Goal: Task Accomplishment & Management: Manage account settings

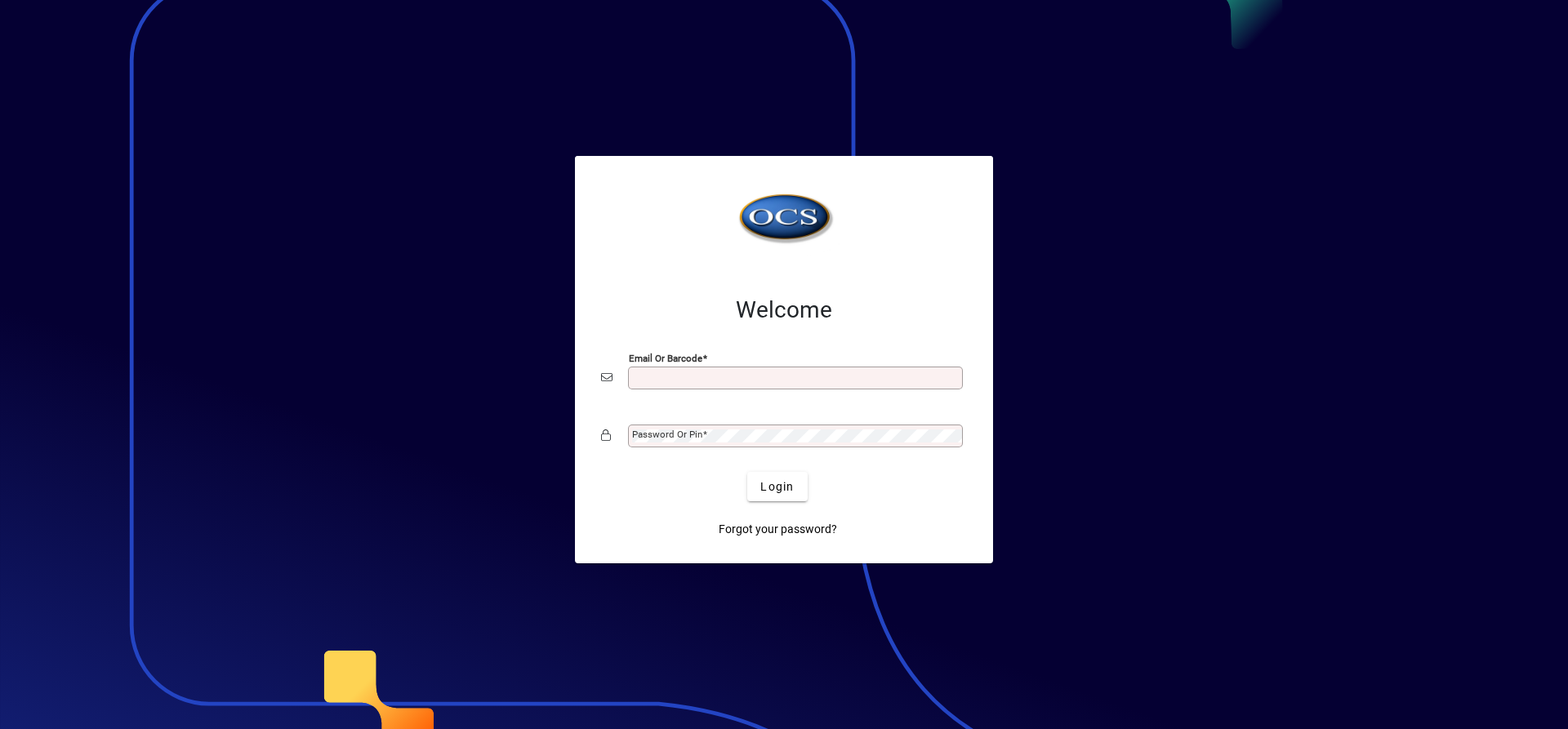
click at [734, 388] on div "Email or Barcode" at bounding box center [795, 379] width 335 height 23
click at [674, 370] on div "Email or Barcode" at bounding box center [795, 379] width 335 height 23
type input "**********"
click at [703, 431] on span at bounding box center [705, 435] width 5 height 12
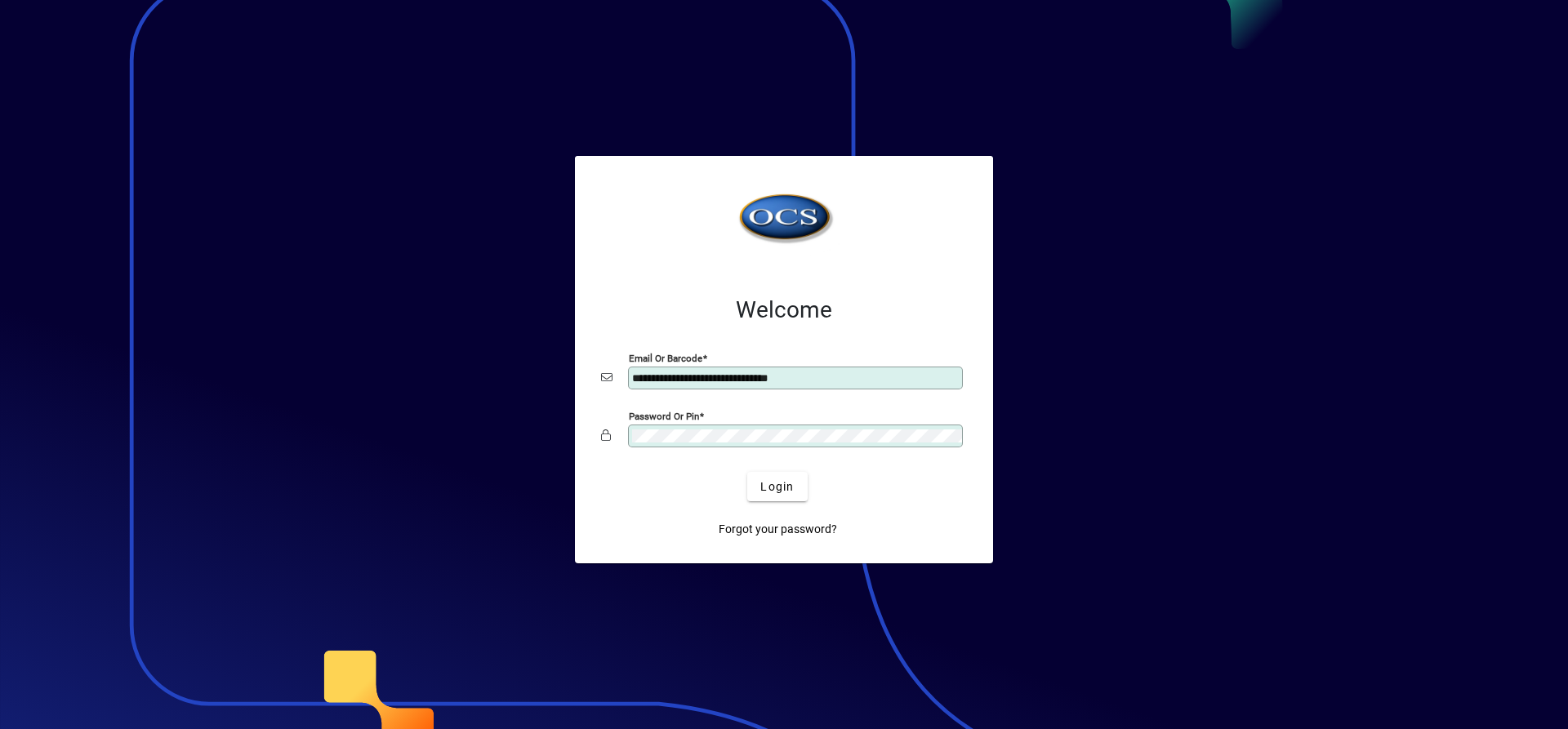
click at [747, 472] on button "Login" at bounding box center [777, 487] width 60 height 30
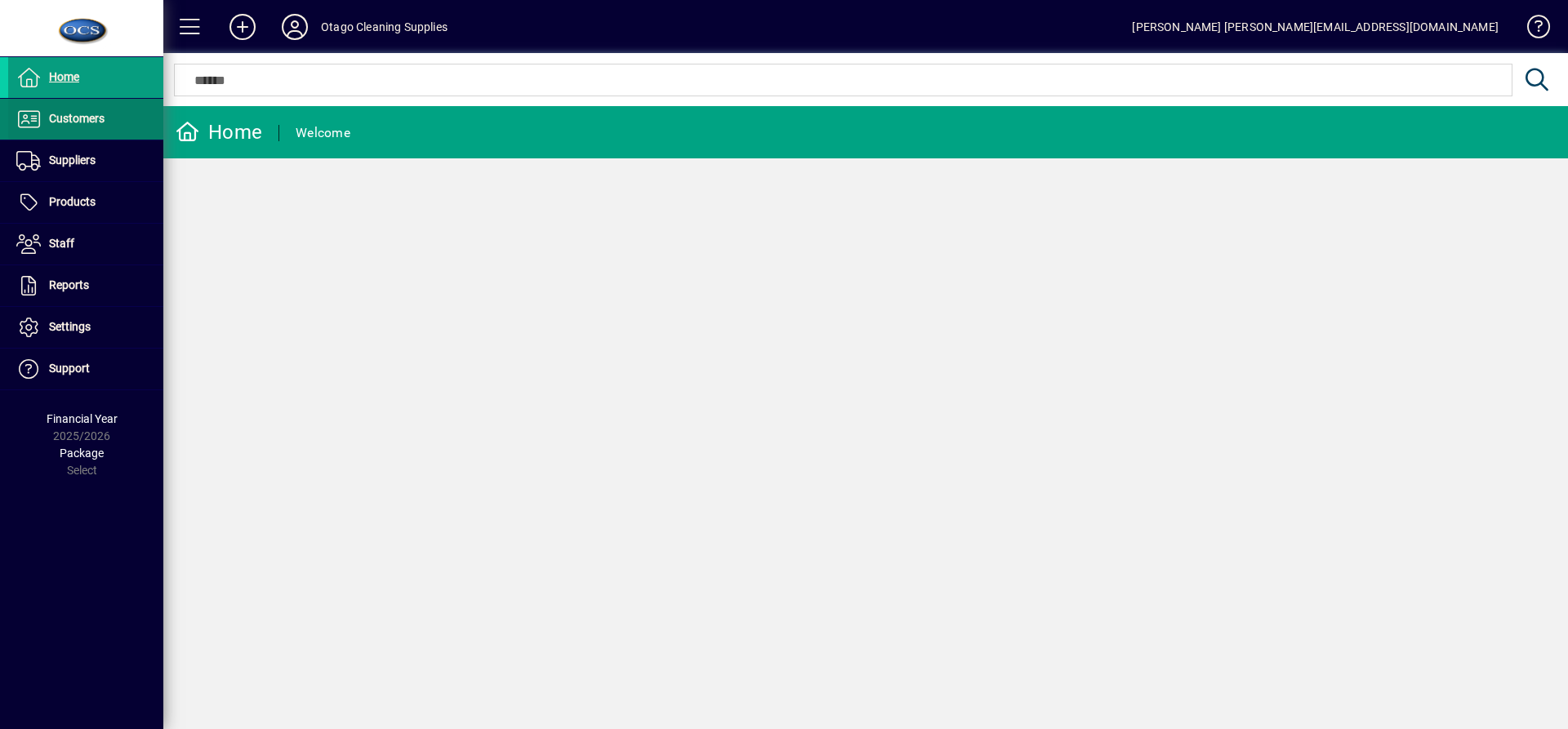
click at [64, 106] on span at bounding box center [86, 119] width 155 height 39
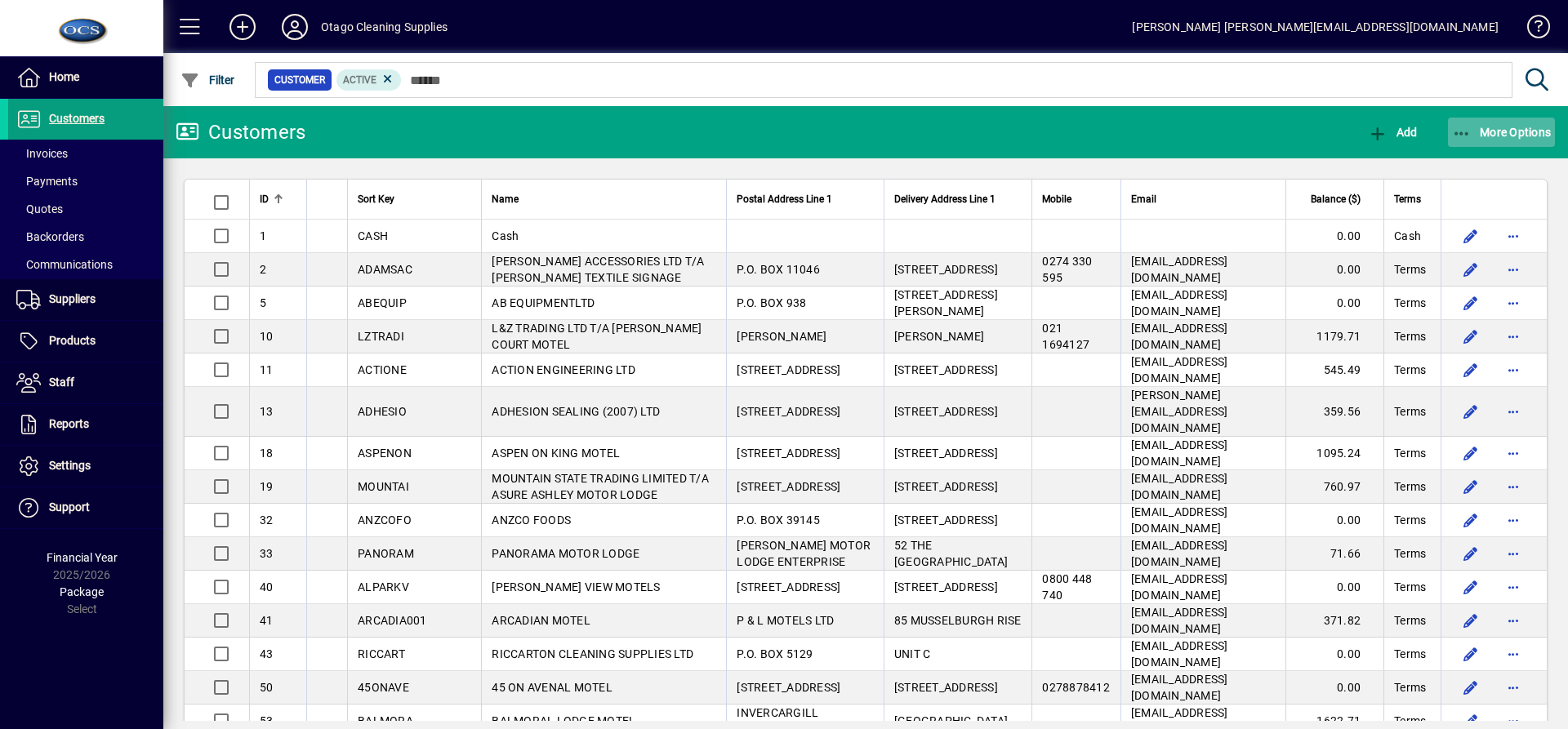
click at [1491, 122] on span "button" at bounding box center [1502, 131] width 107 height 39
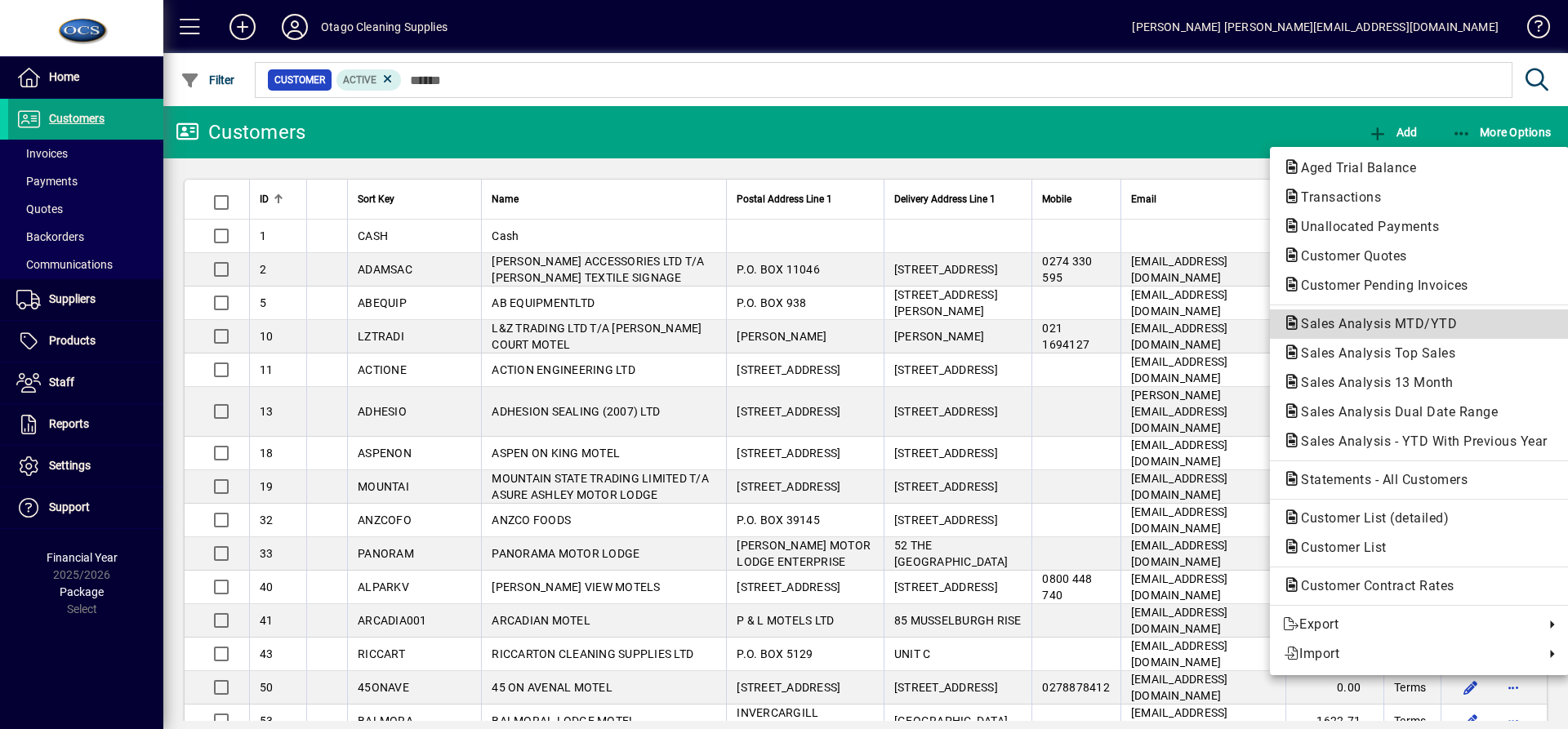
click at [1430, 322] on span "Sales Analysis MTD/YTD" at bounding box center [1374, 323] width 182 height 16
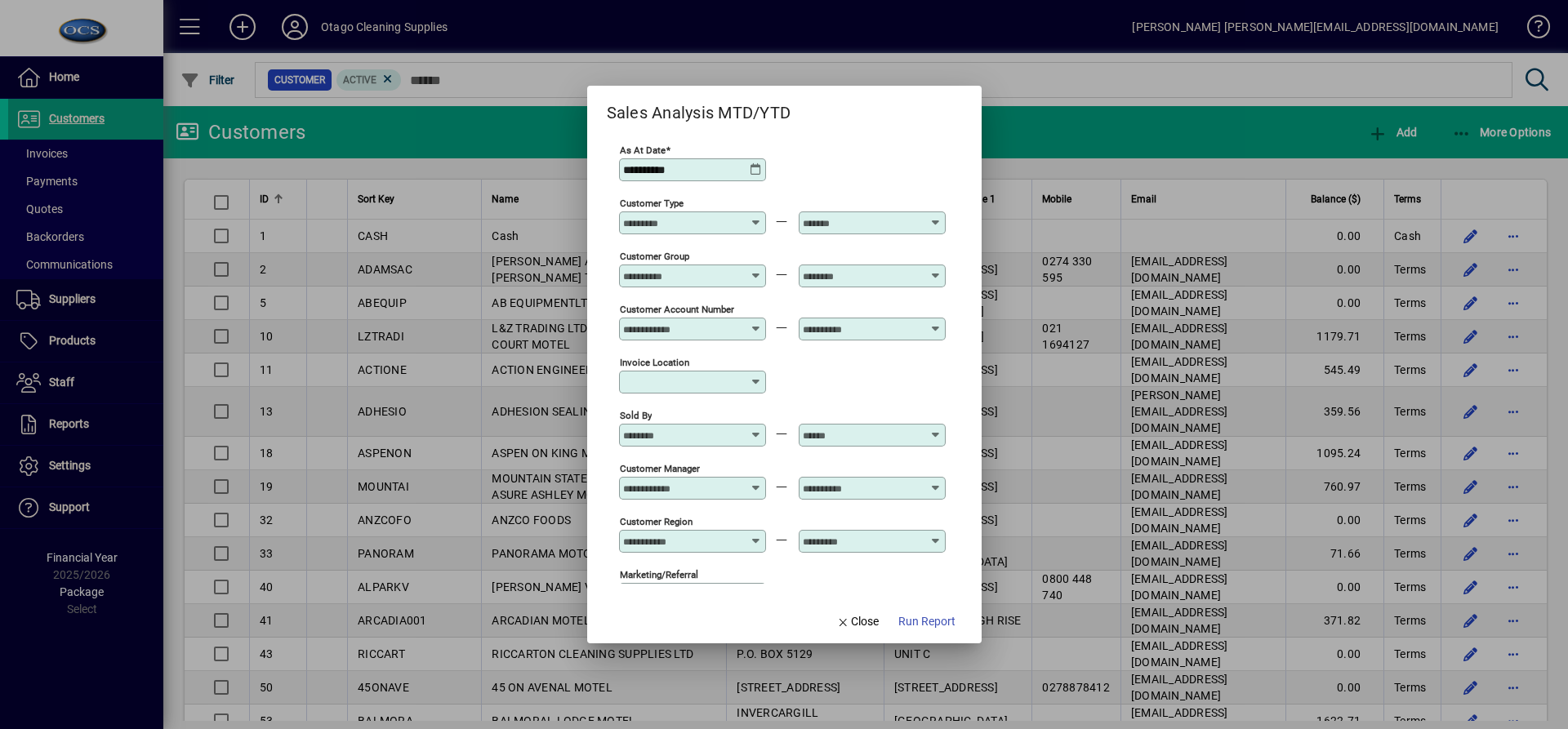
click at [759, 441] on div at bounding box center [694, 436] width 142 height 13
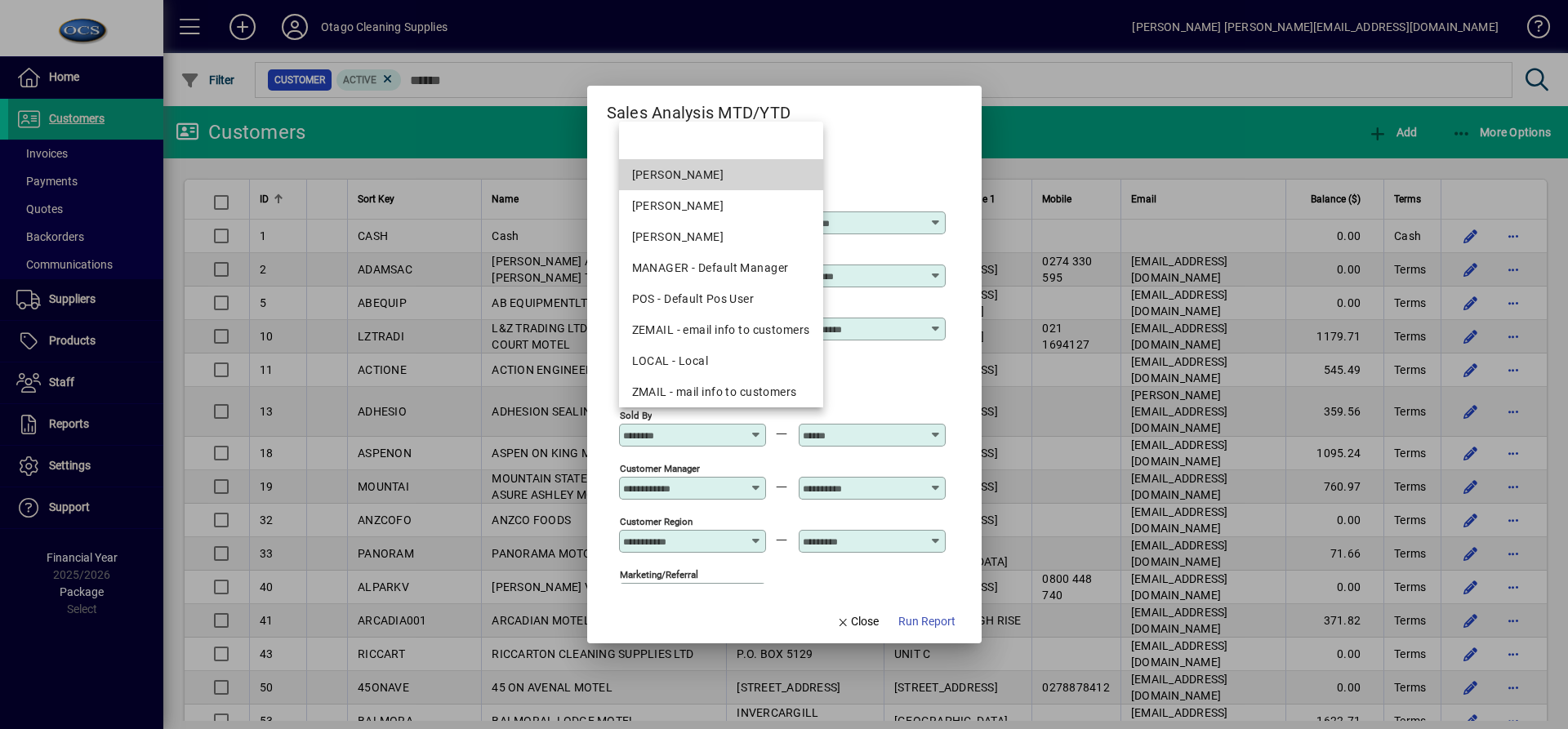
click at [693, 178] on div "[PERSON_NAME]" at bounding box center [721, 175] width 178 height 17
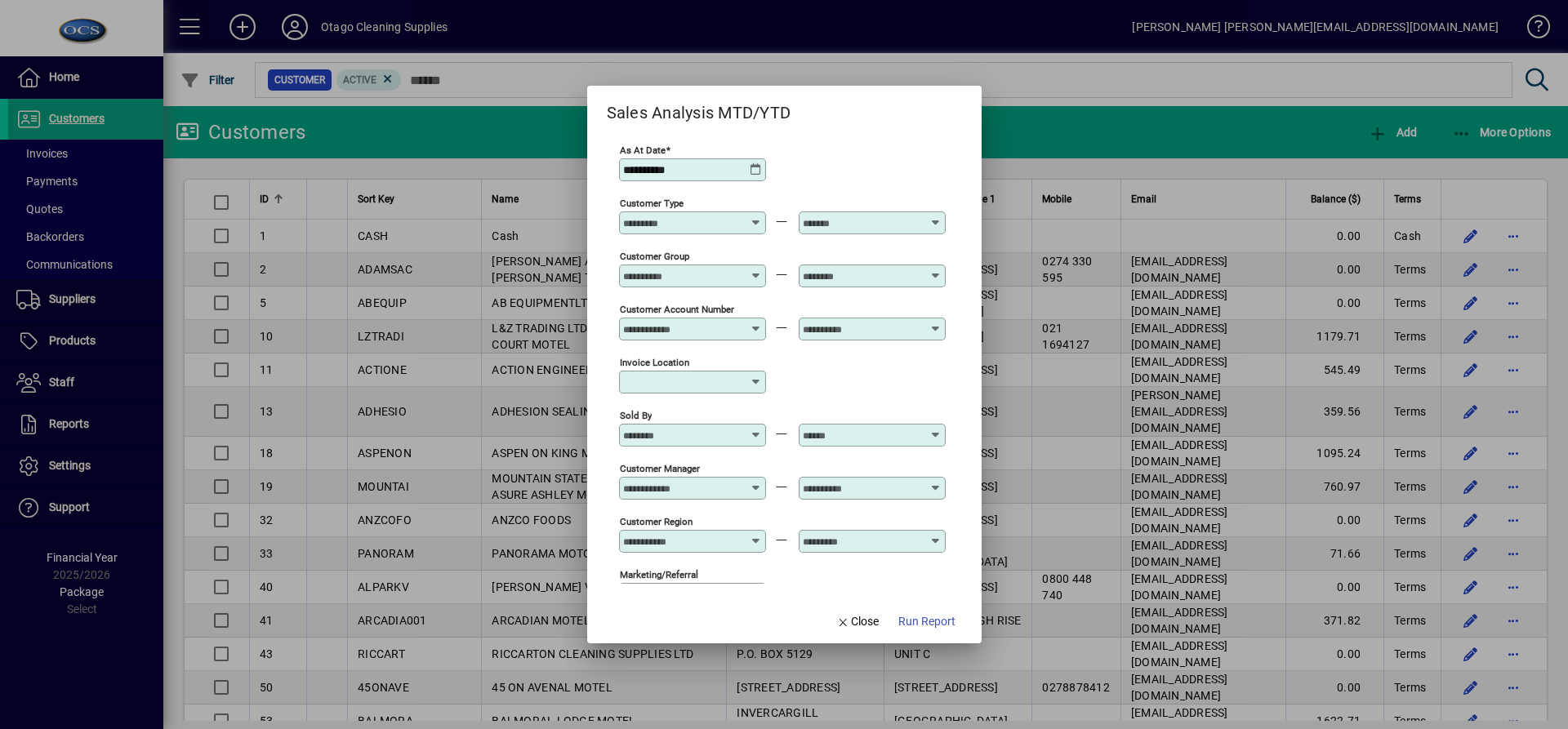
type input "**********"
click at [932, 429] on icon at bounding box center [936, 429] width 12 height 0
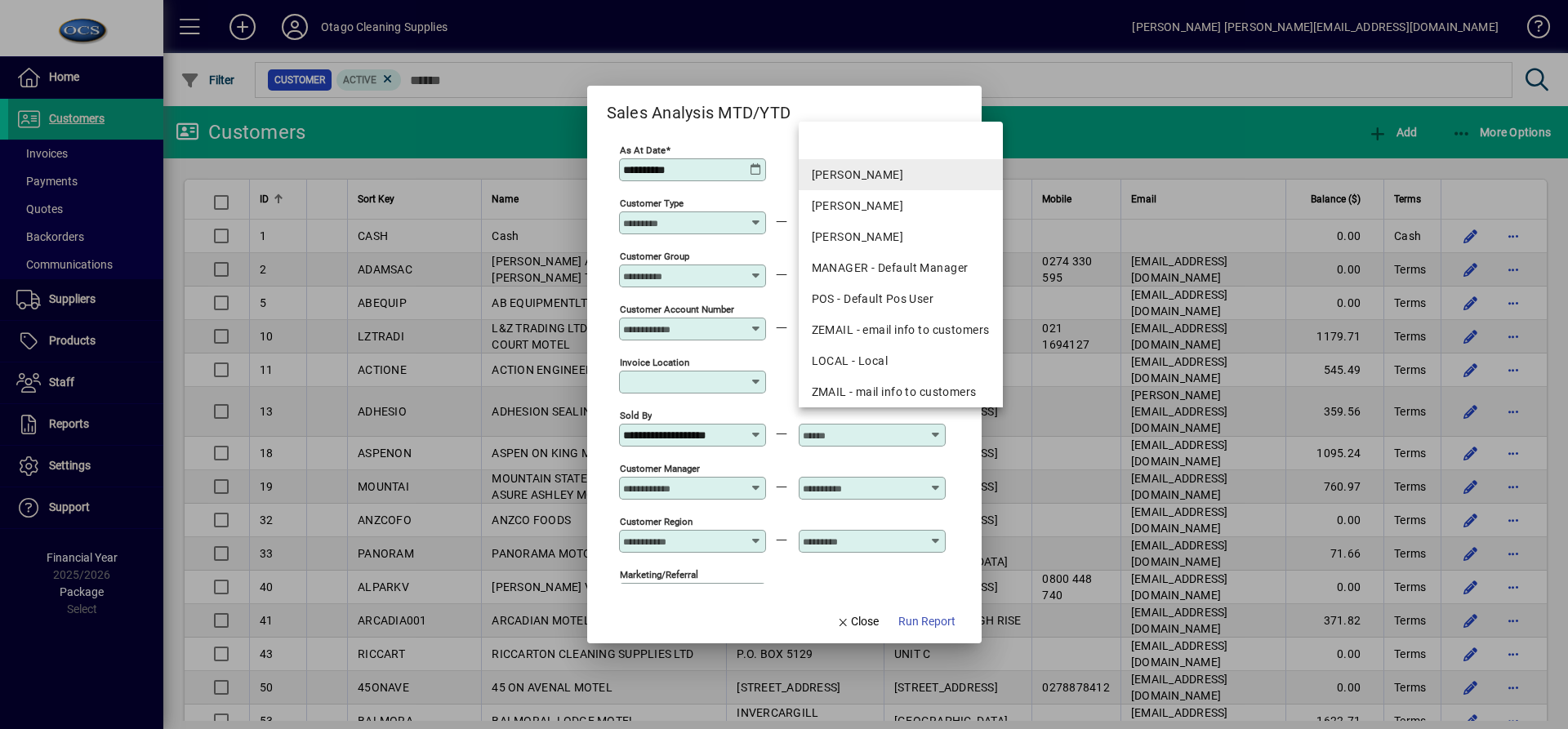
click at [875, 177] on div "[PERSON_NAME]" at bounding box center [900, 175] width 178 height 17
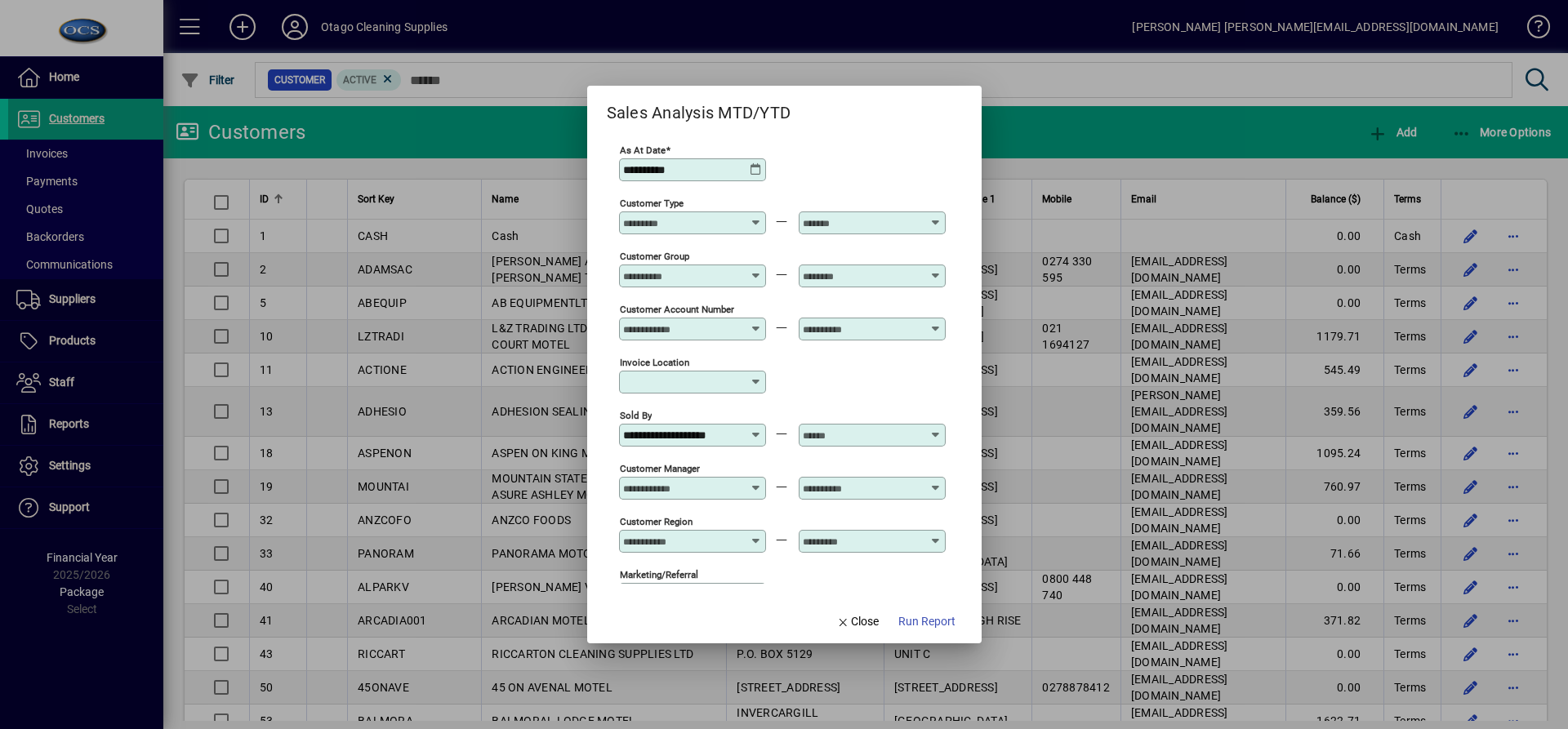
type input "**********"
click at [937, 624] on span "Run Report" at bounding box center [927, 622] width 57 height 17
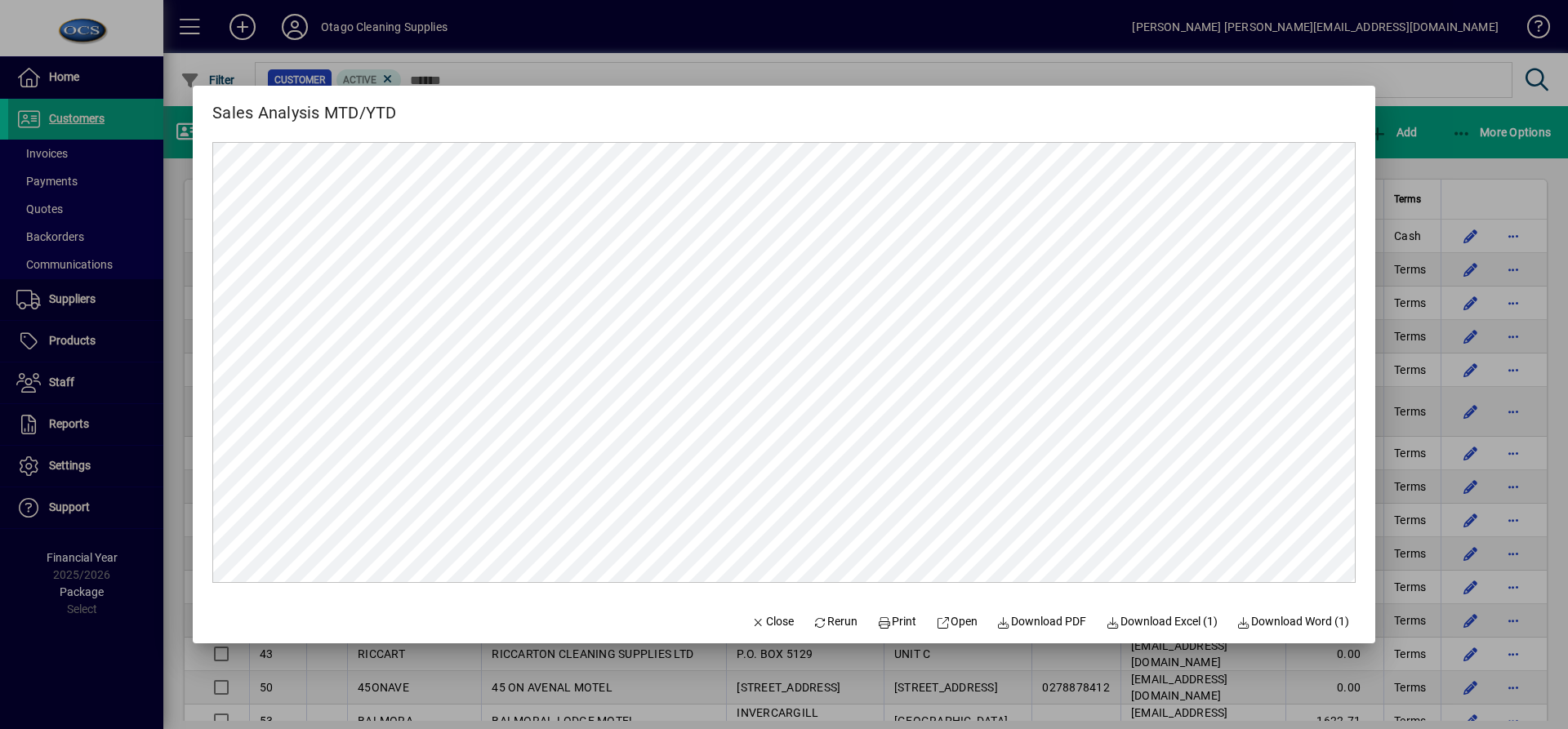
click at [1451, 153] on div at bounding box center [784, 364] width 1568 height 729
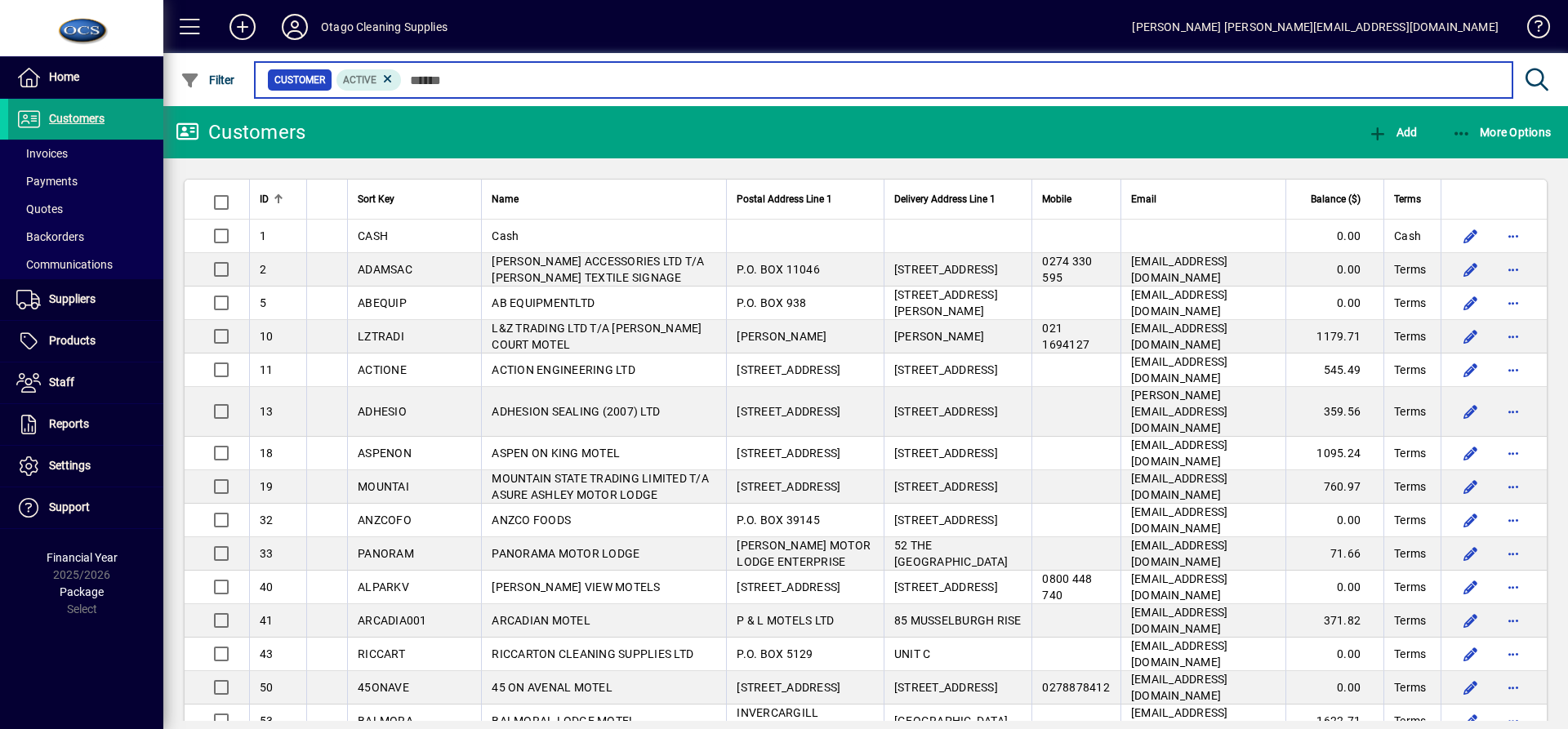
click at [419, 78] on input "text" at bounding box center [951, 80] width 1098 height 23
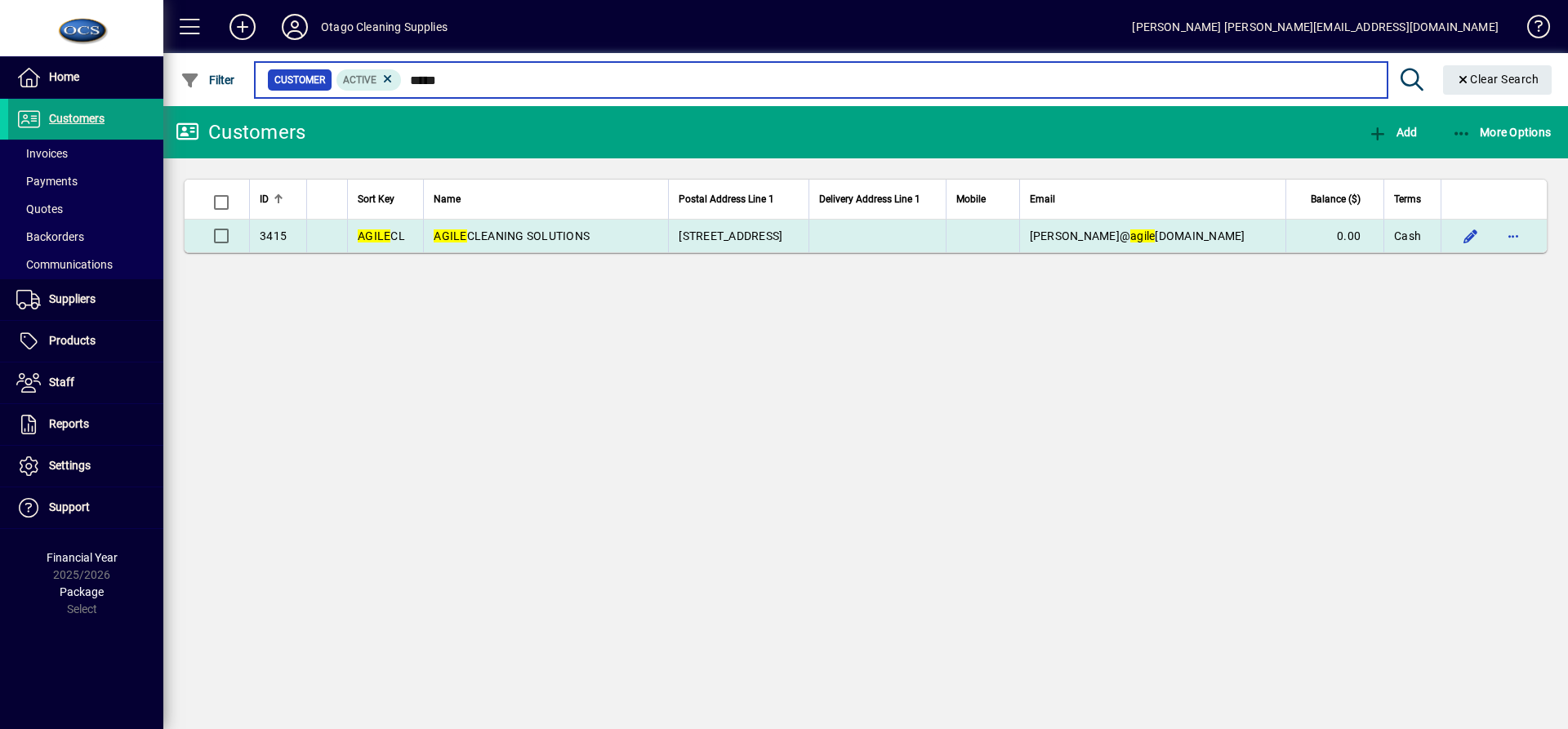
type input "*****"
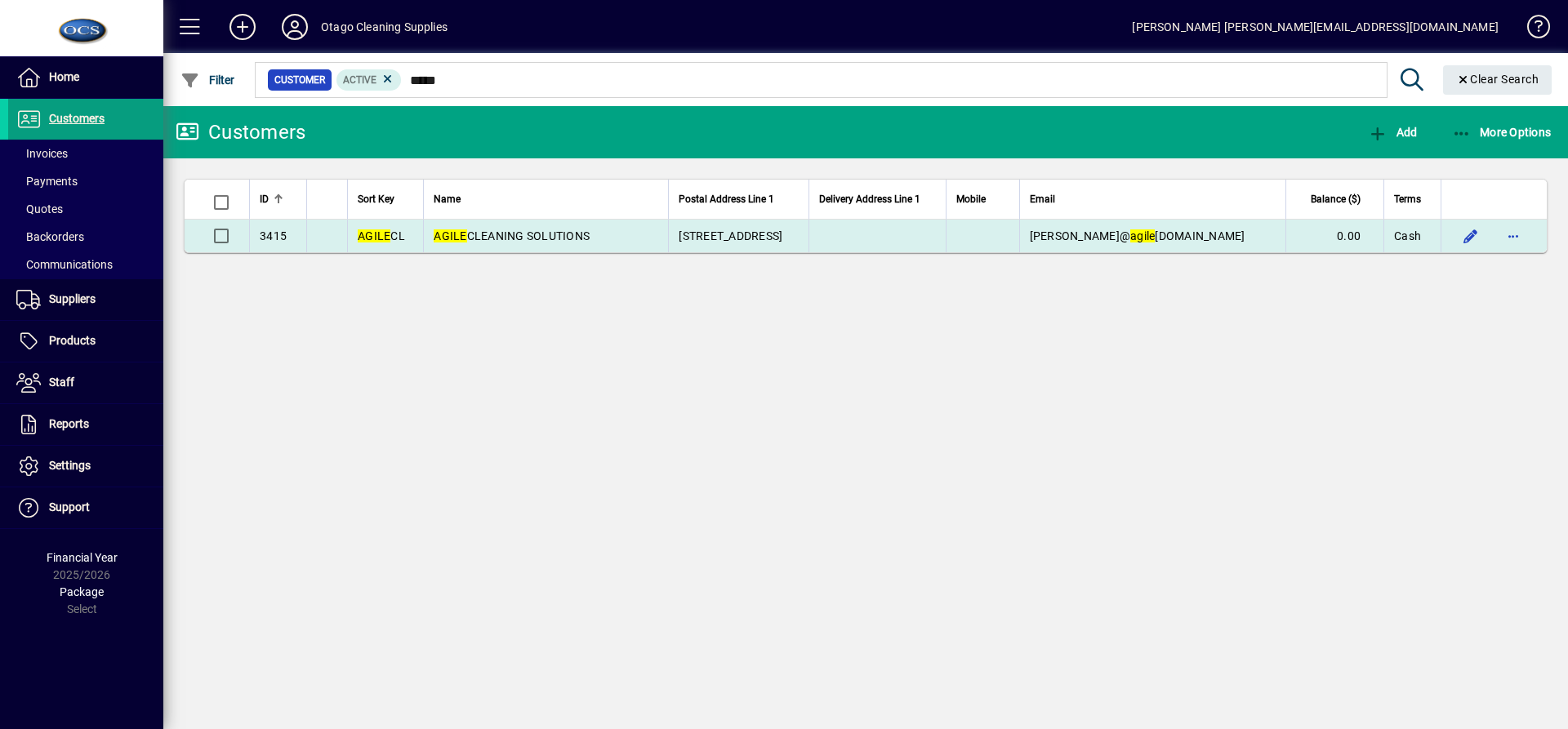
click at [593, 236] on td "AGILE CLEANING SOLUTIONS" at bounding box center [546, 236] width 245 height 33
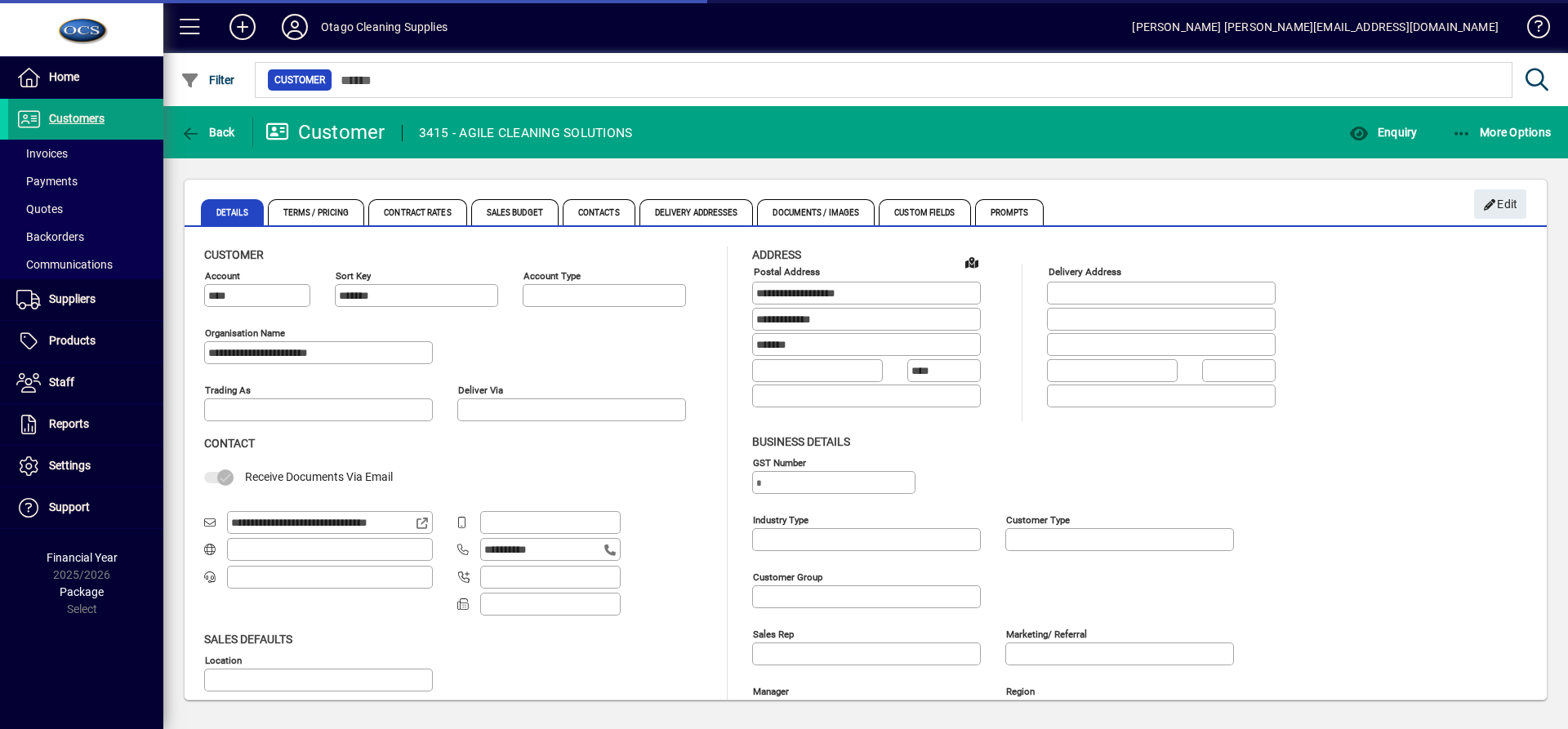
type input "**********"
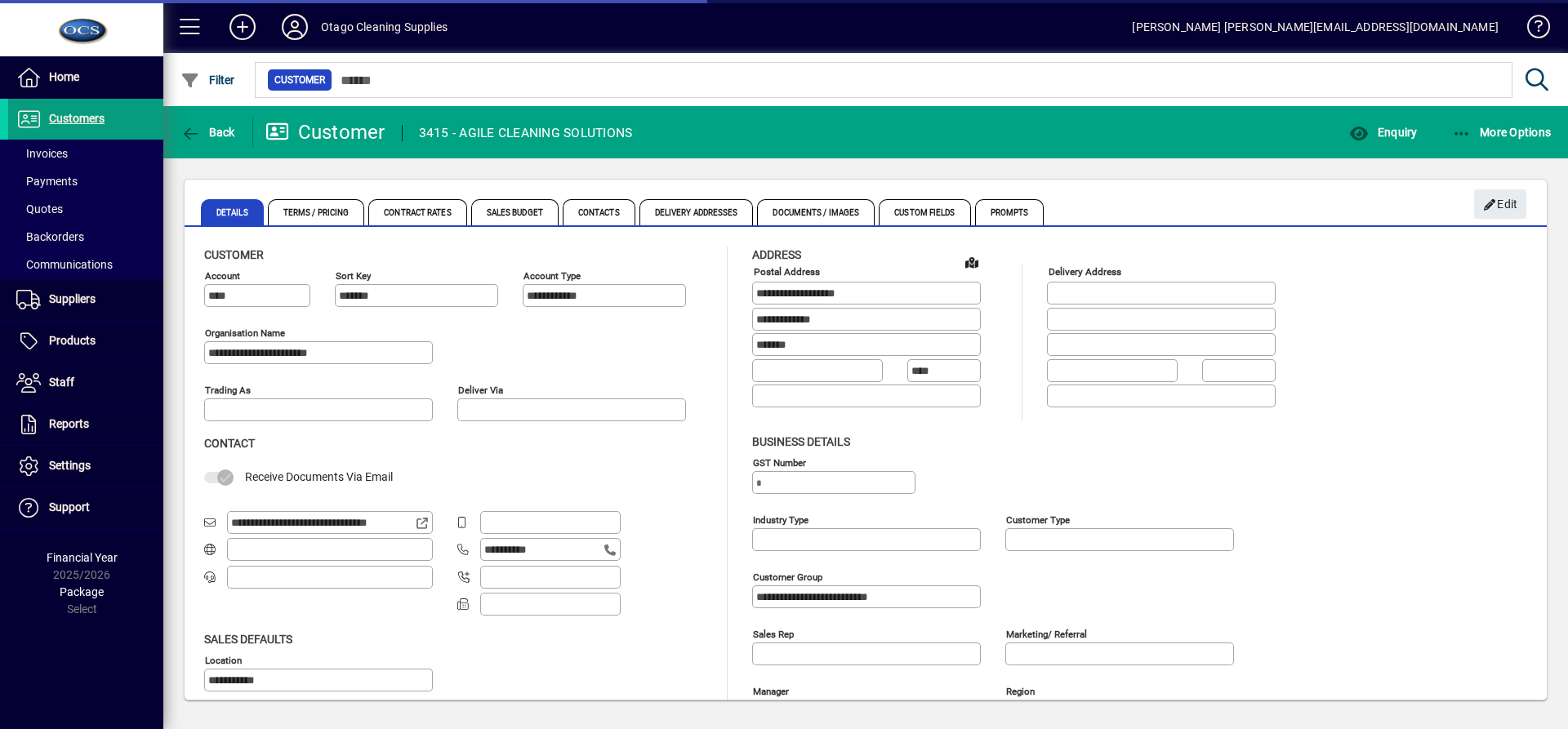
type input "**********"
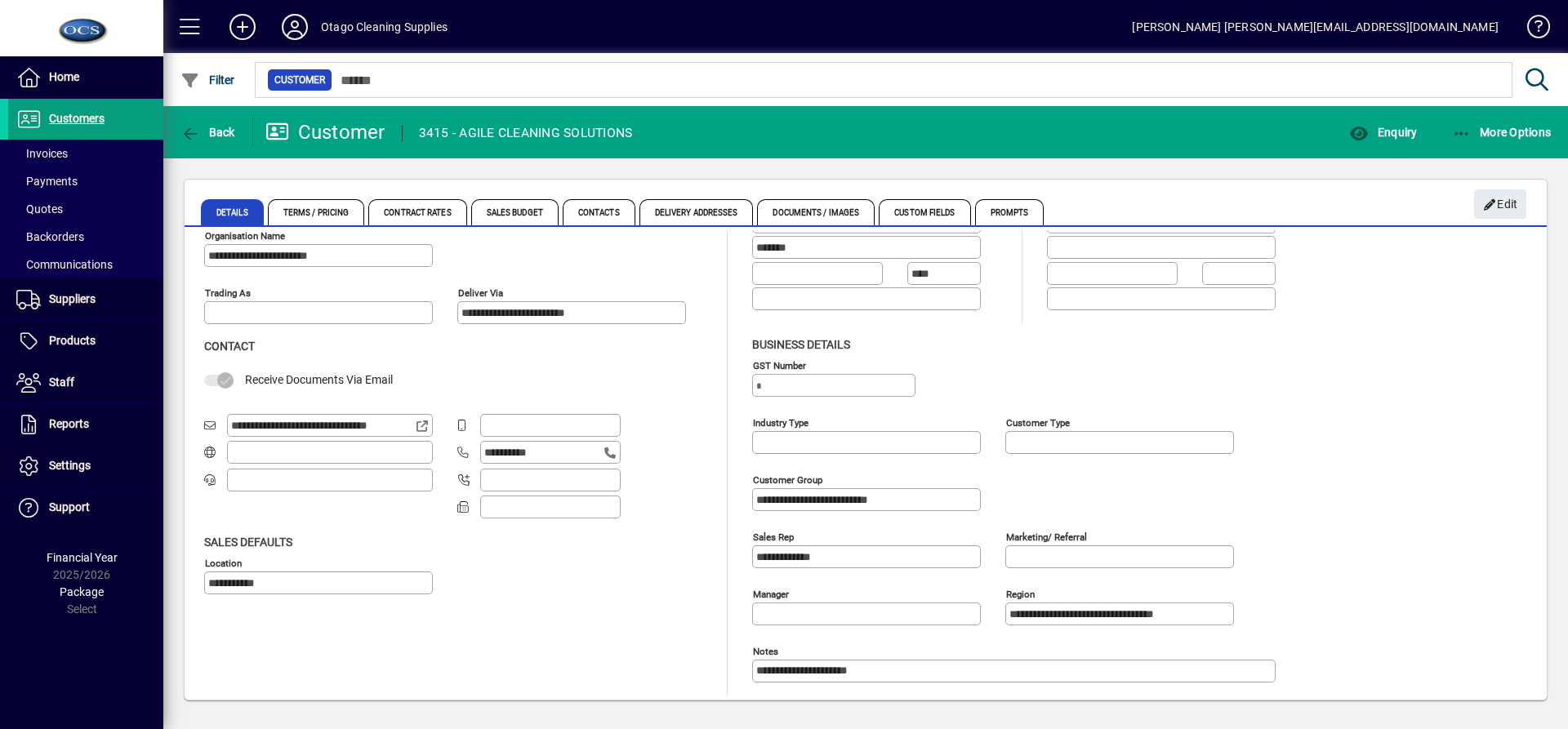
scroll to position [102, 0]
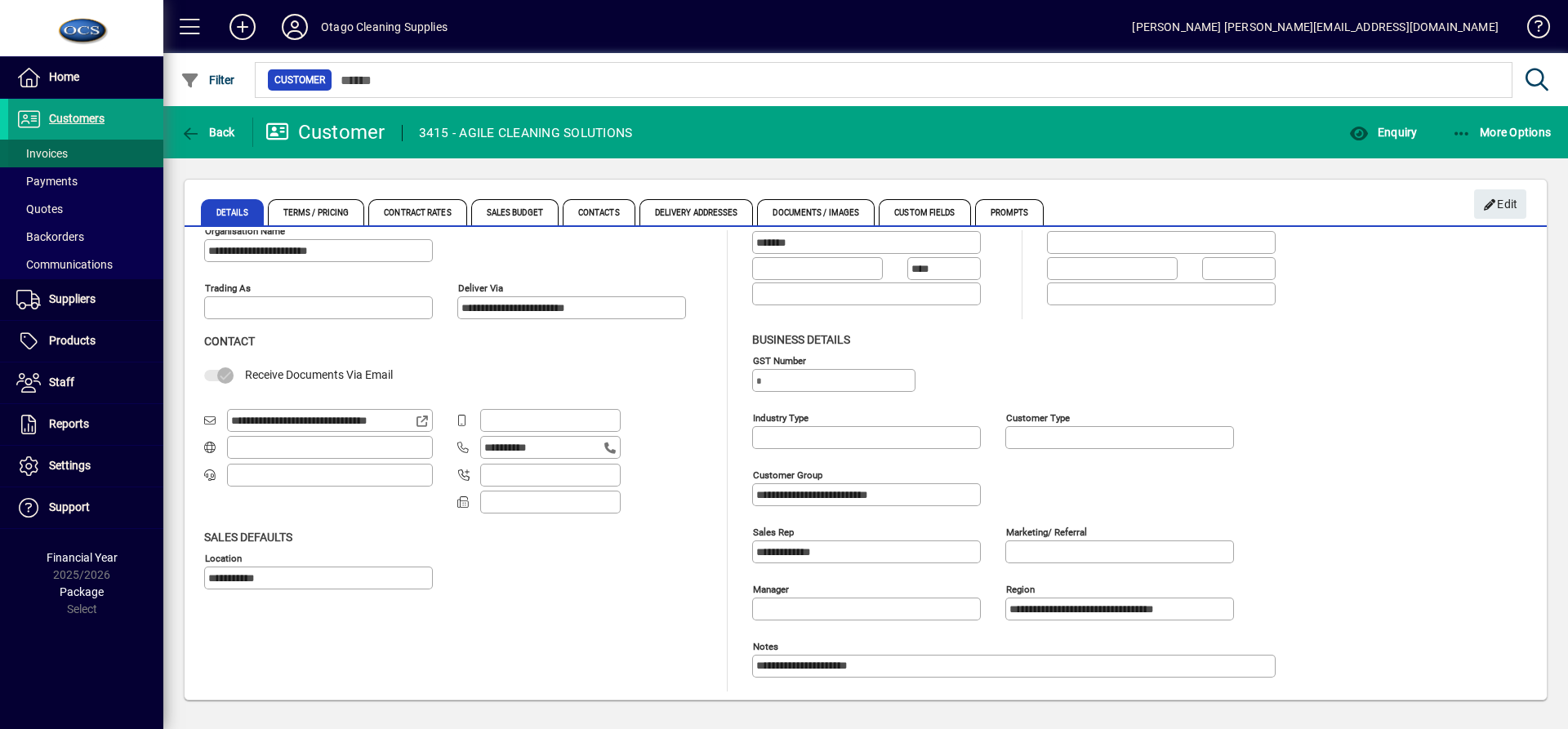
click at [72, 151] on span at bounding box center [86, 153] width 155 height 39
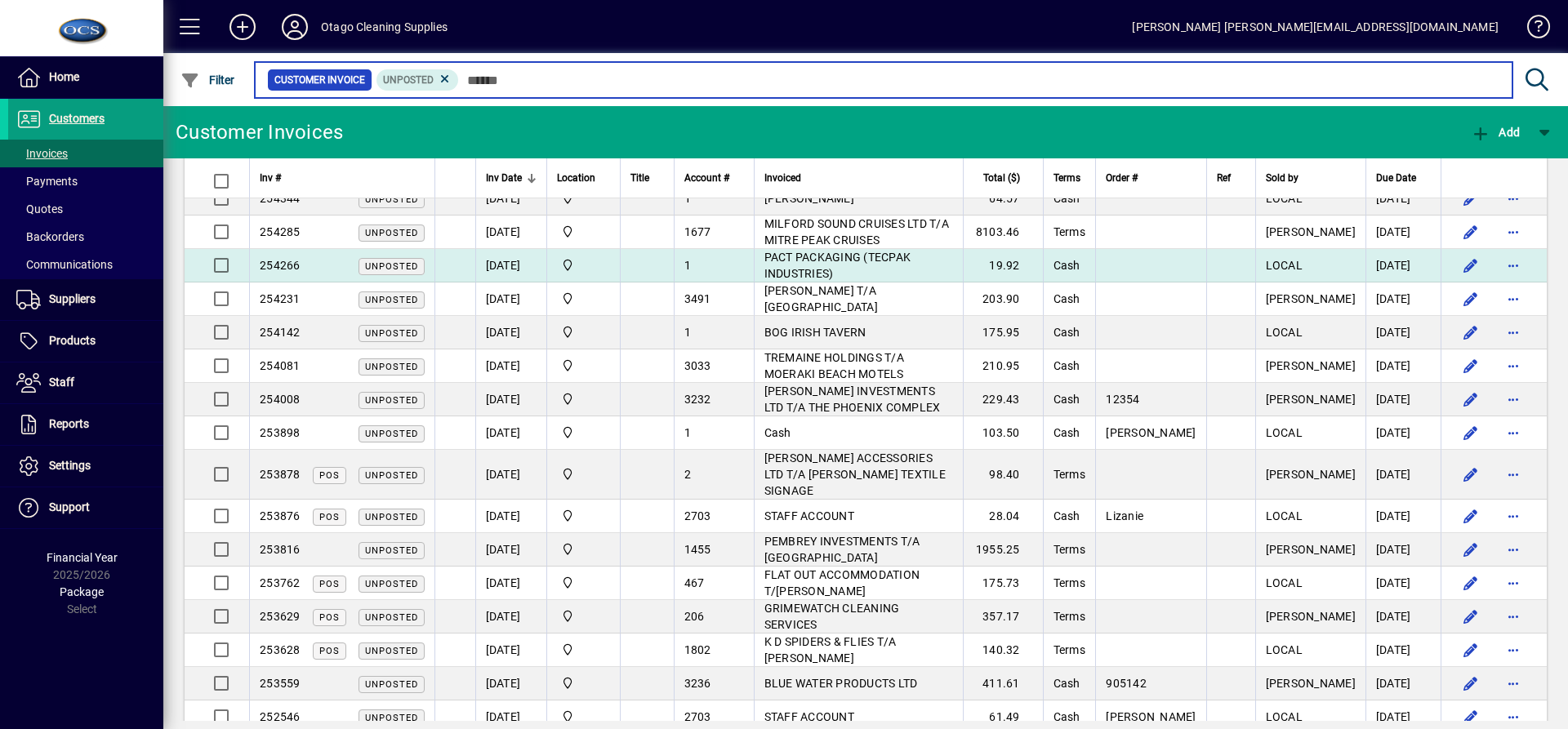
scroll to position [222, 0]
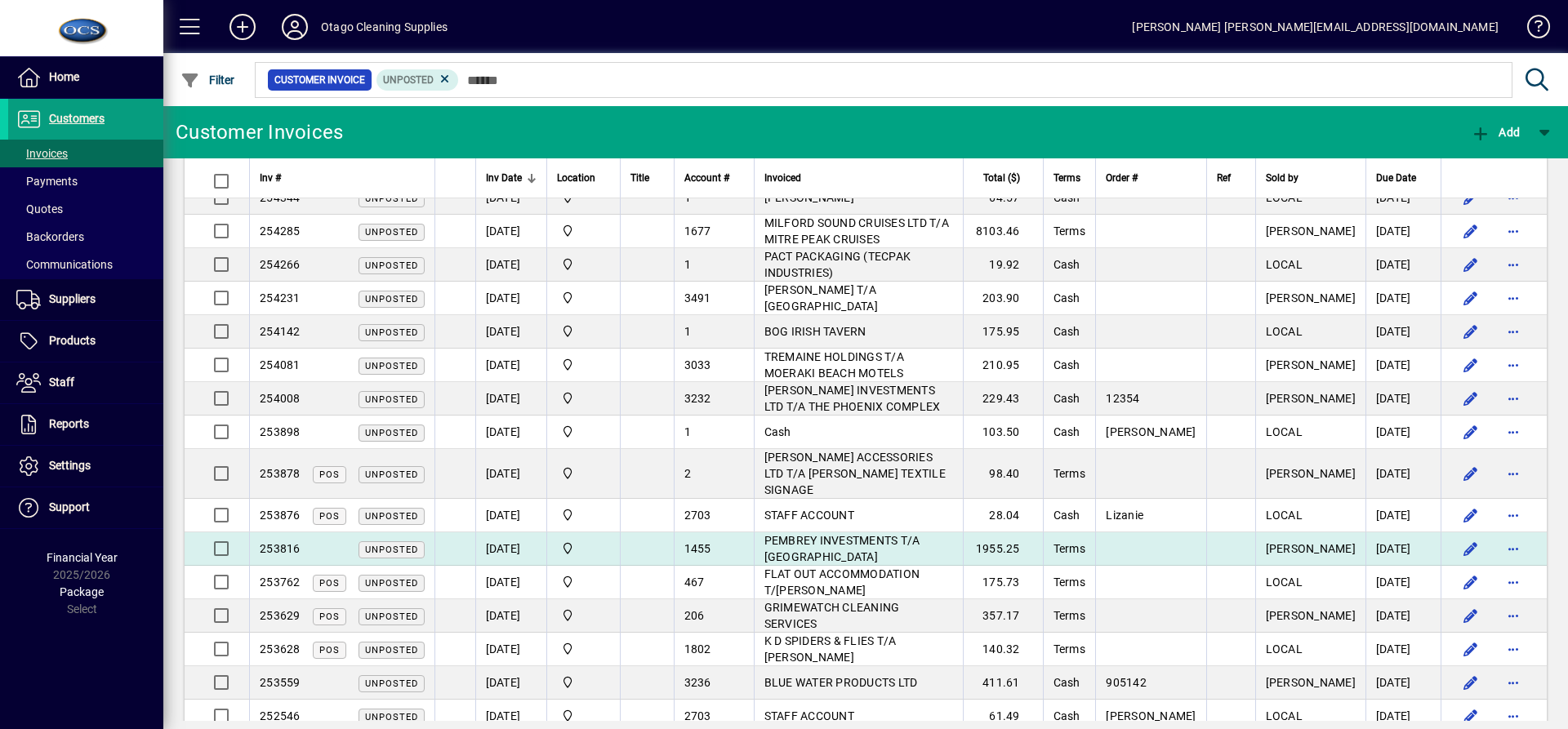
click at [879, 534] on span "PEMBREY INVESTMENTS T/A [GEOGRAPHIC_DATA]" at bounding box center [842, 549] width 156 height 30
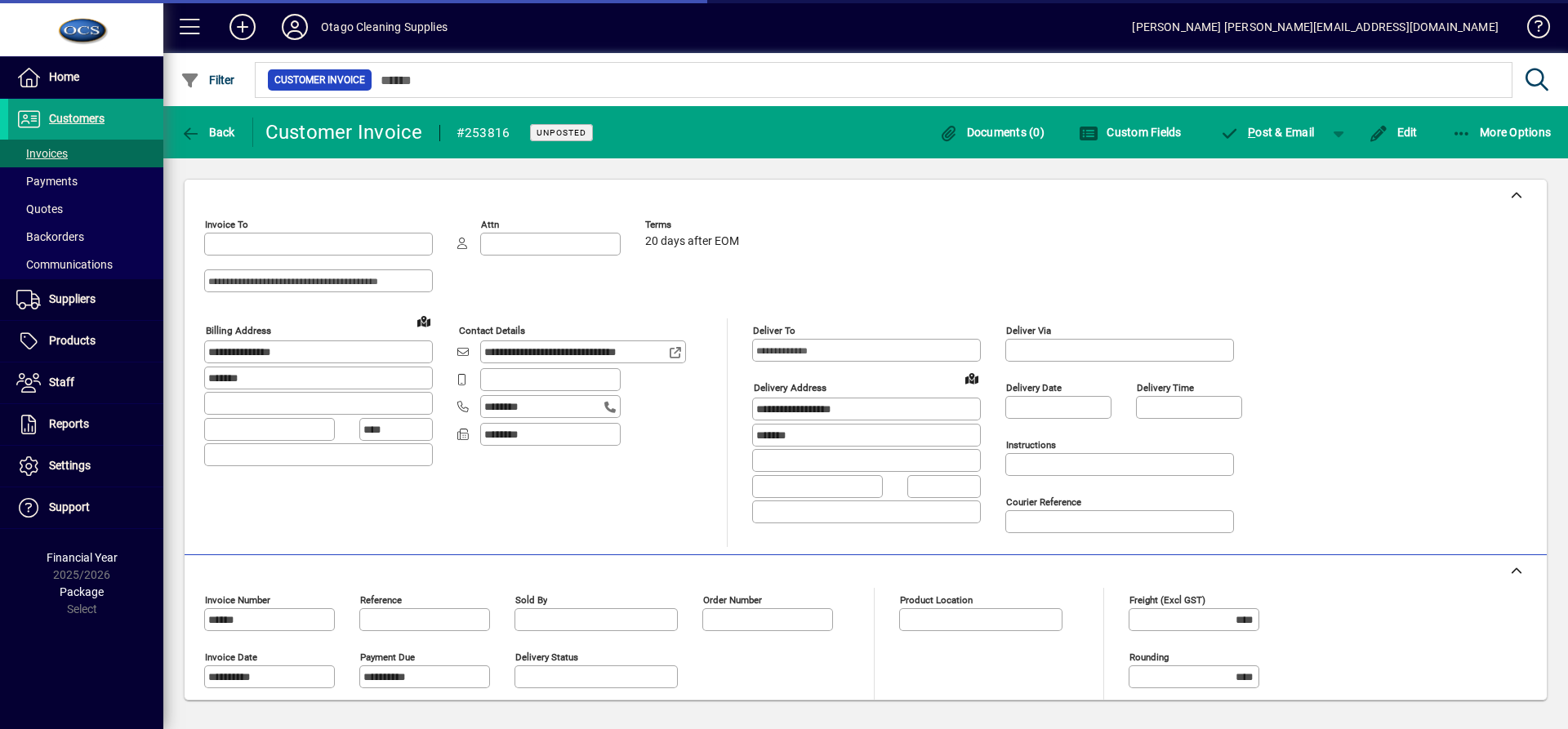
type input "**********"
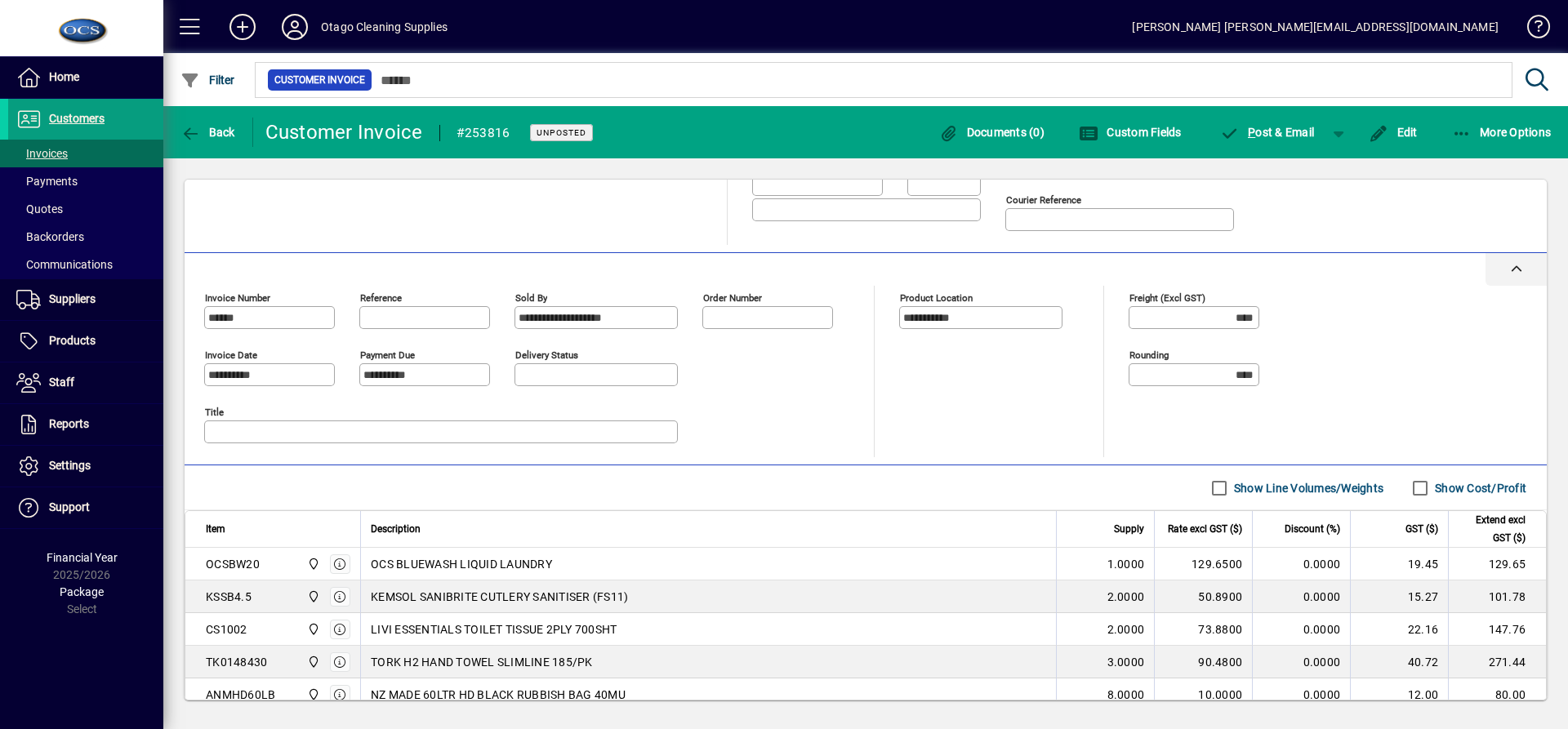
scroll to position [164, 0]
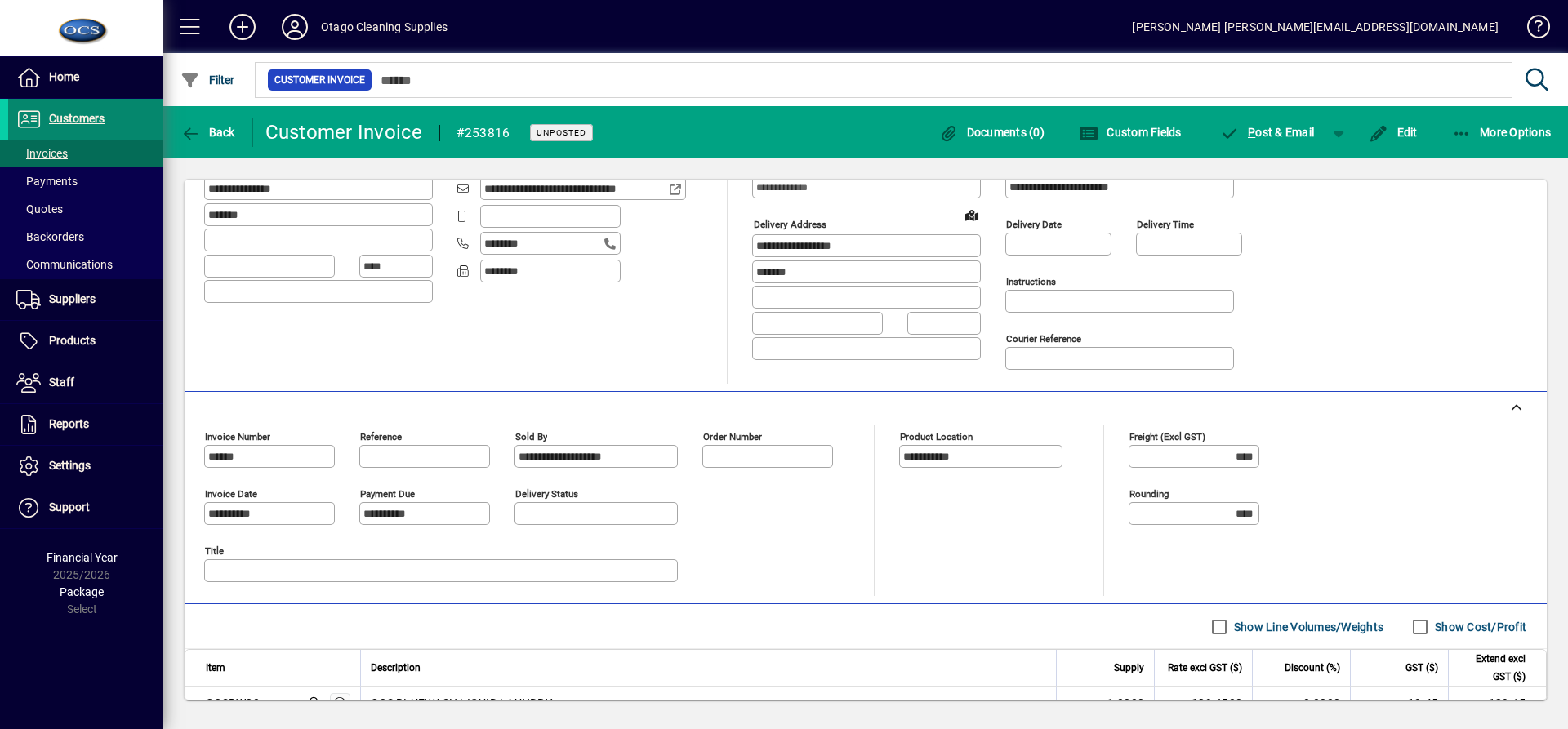
click at [65, 122] on span "Customers" at bounding box center [76, 118] width 55 height 13
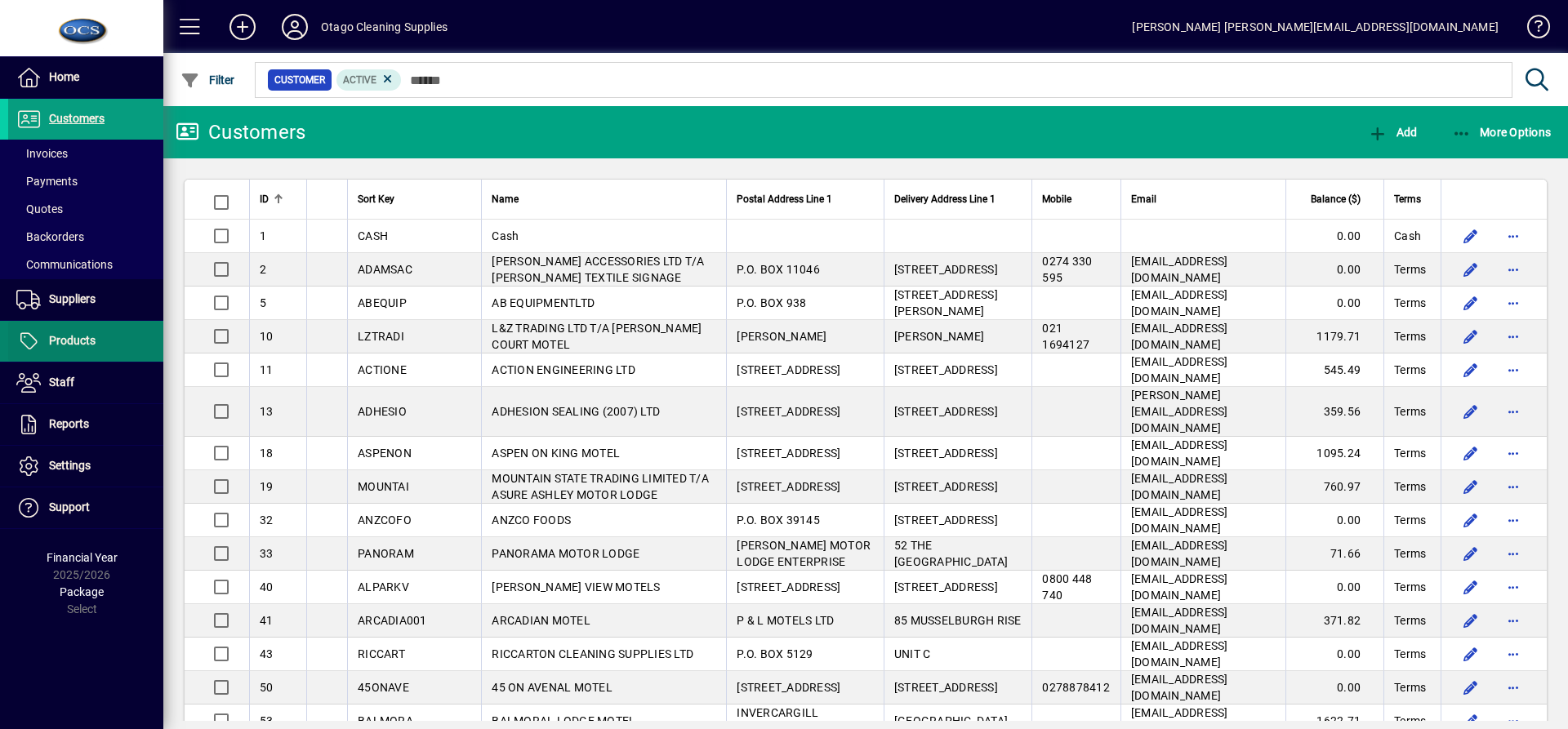
click at [73, 349] on span "Products" at bounding box center [52, 341] width 88 height 20
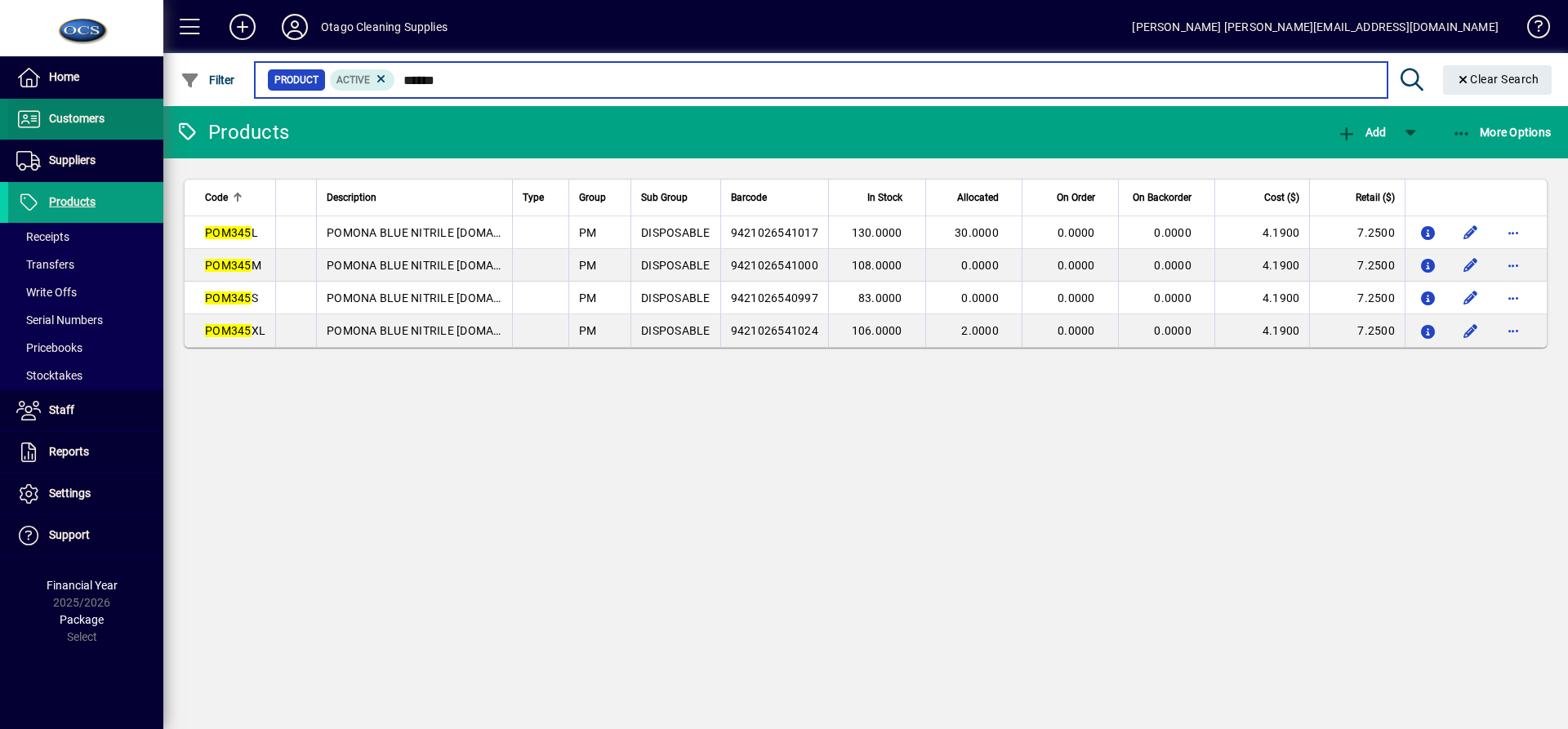
type input "******"
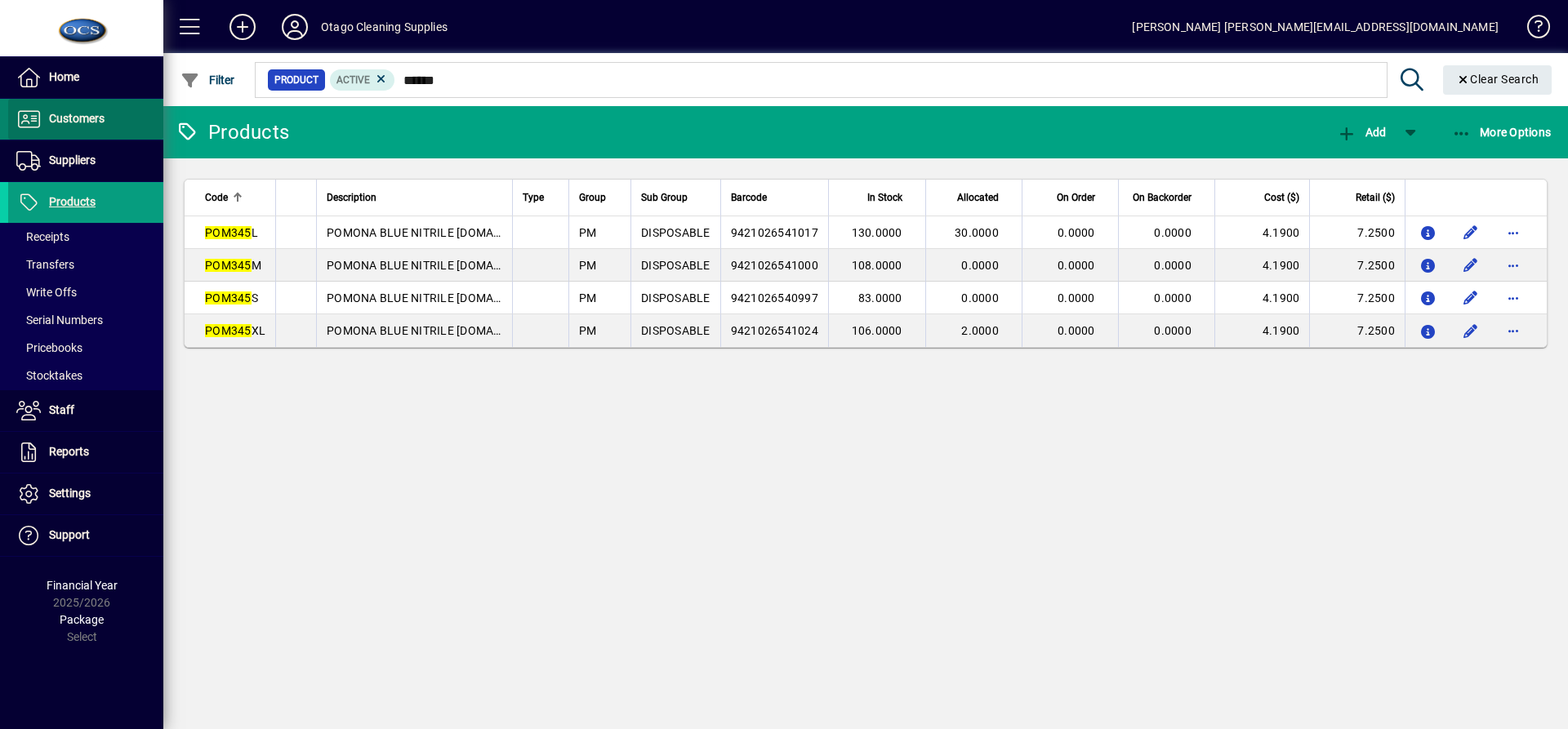
click at [85, 119] on span "Customers" at bounding box center [76, 118] width 55 height 13
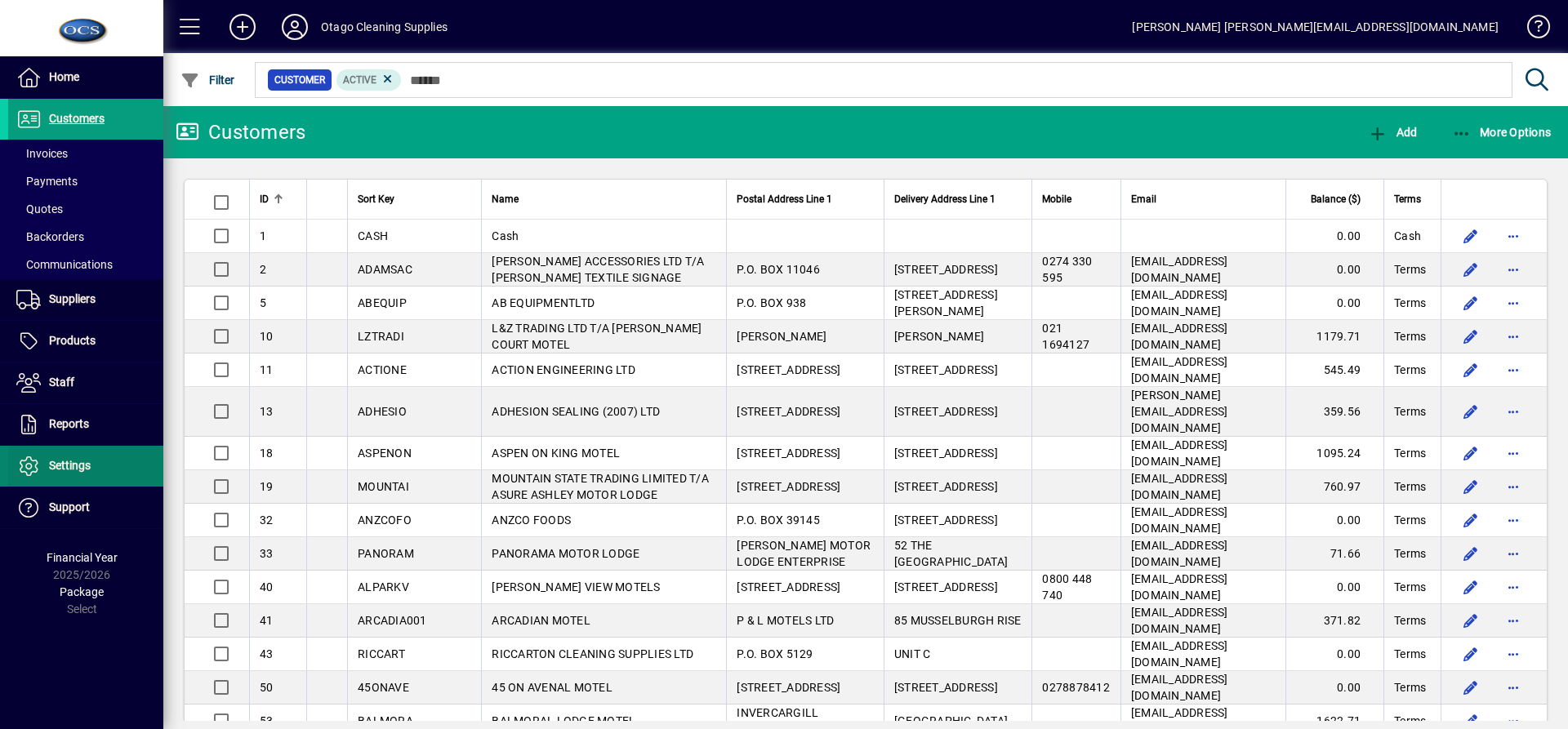
click at [75, 453] on span at bounding box center [86, 465] width 155 height 39
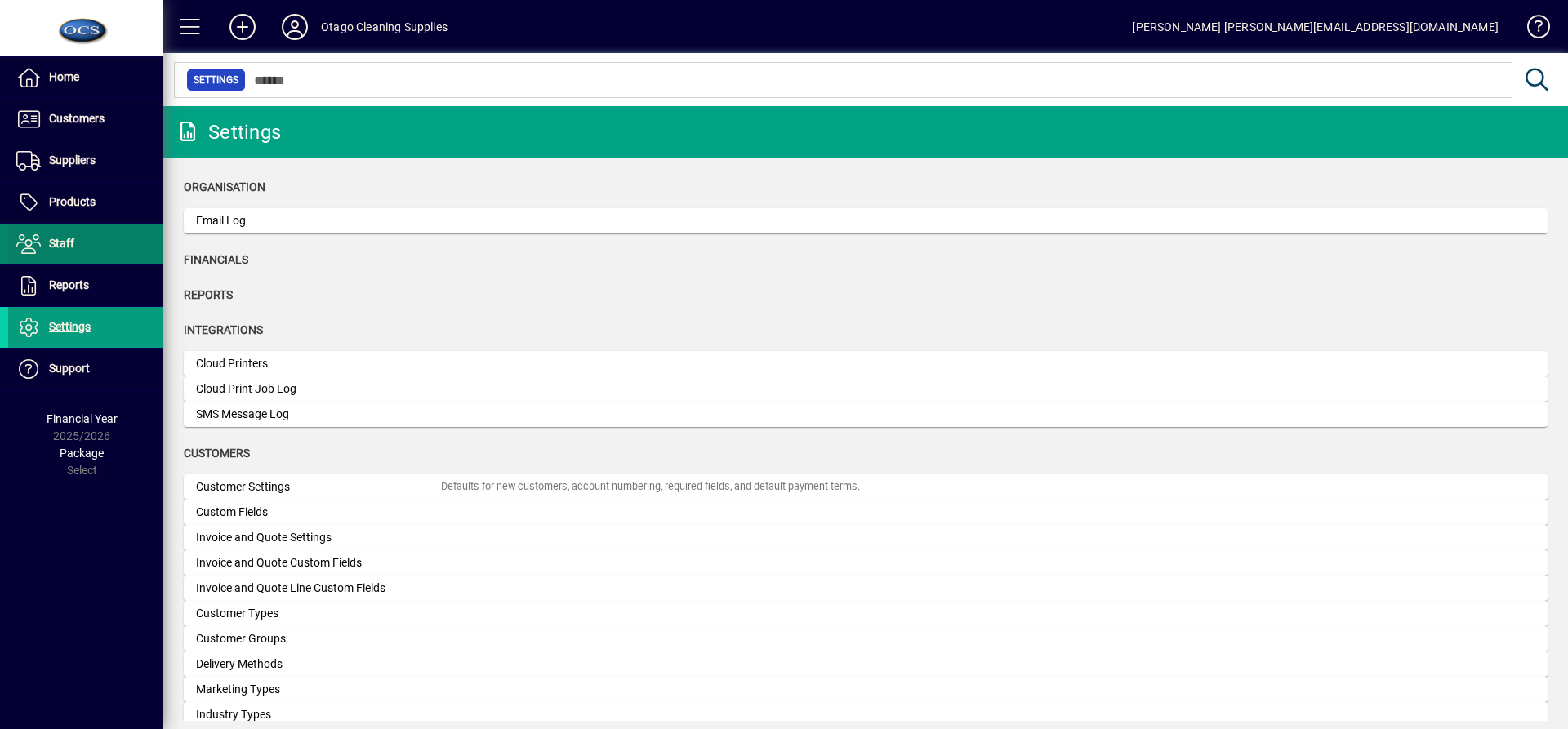
click at [69, 241] on span "Staff" at bounding box center [61, 243] width 26 height 13
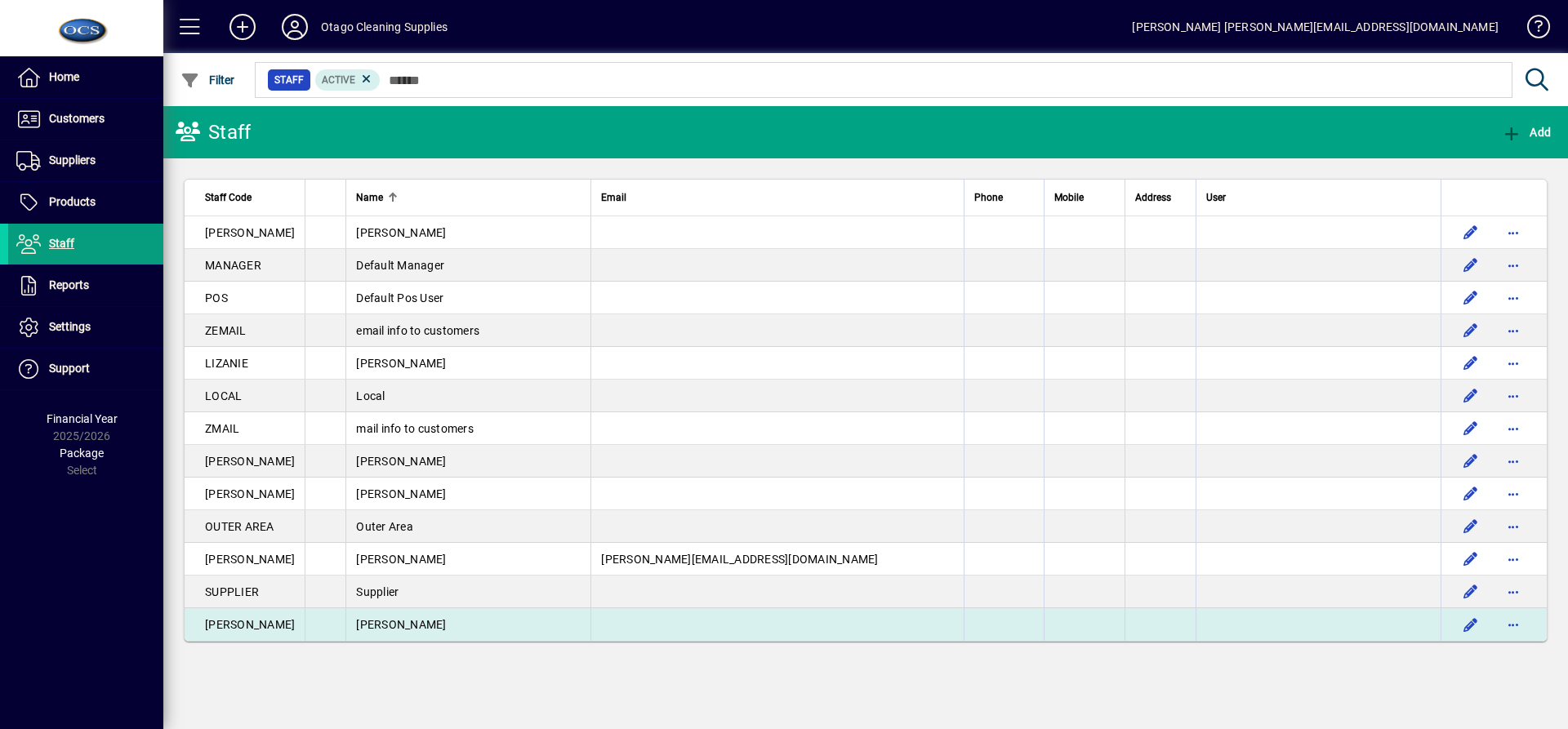
click at [368, 622] on span "[PERSON_NAME]" at bounding box center [401, 625] width 90 height 13
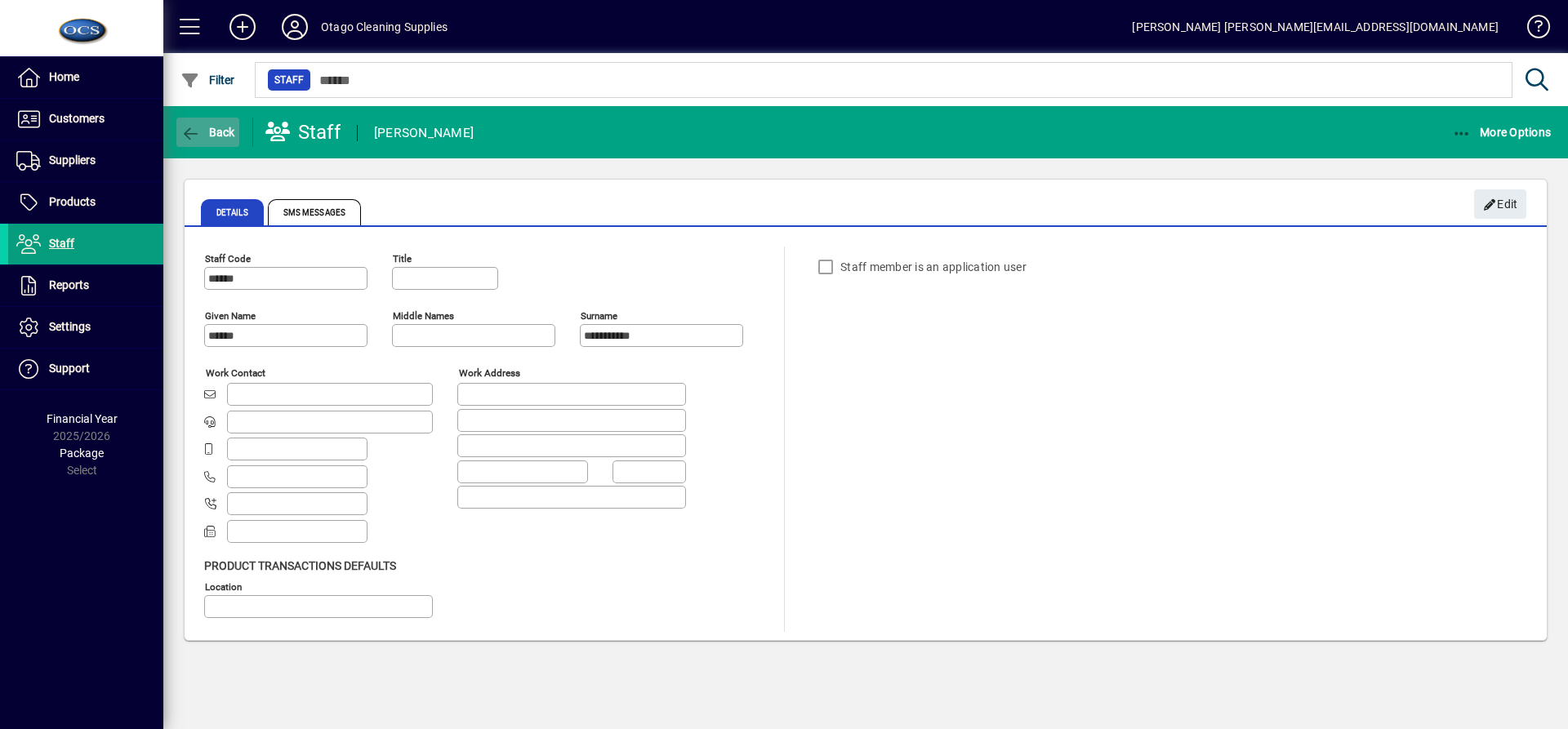
click at [193, 131] on icon "button" at bounding box center [190, 134] width 21 height 17
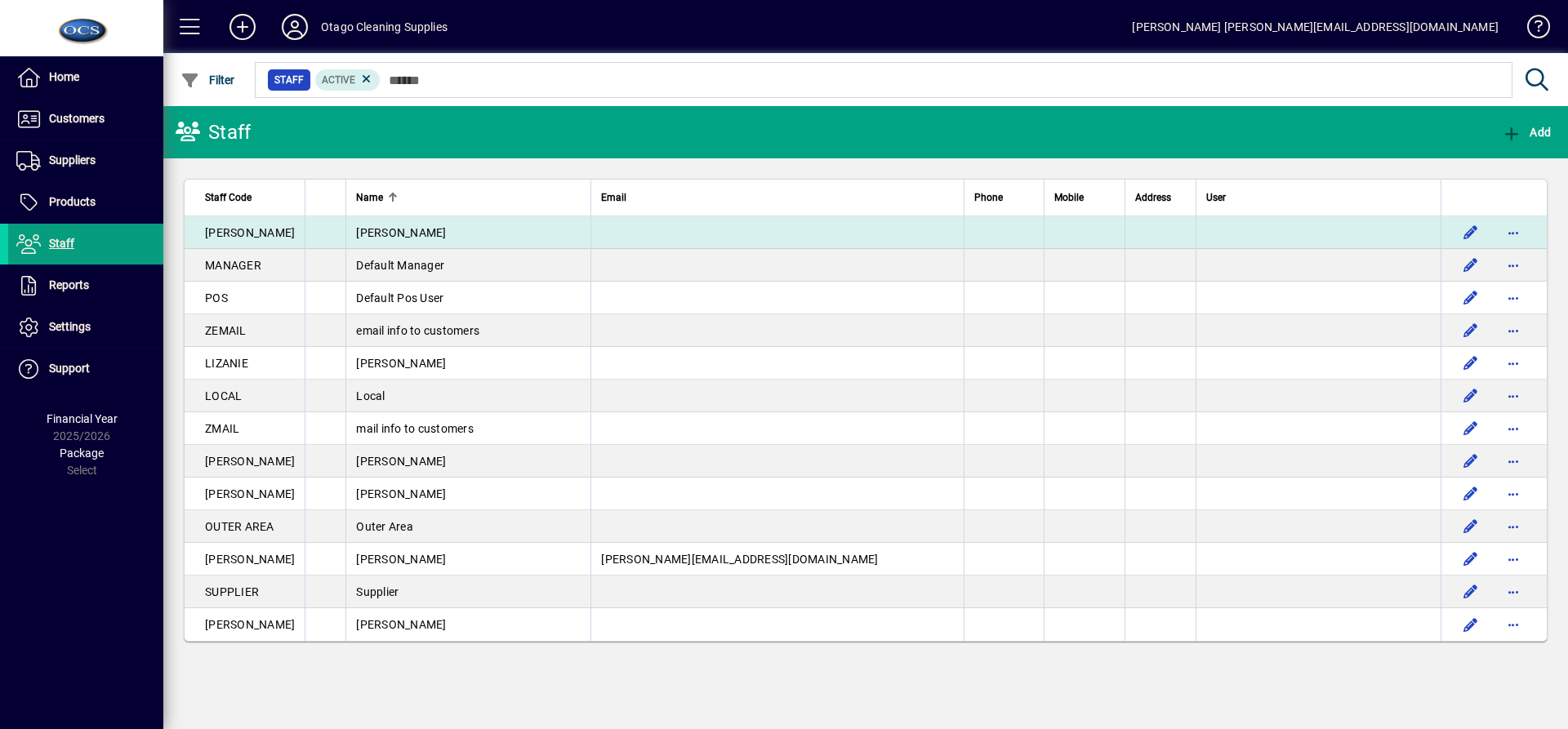
click at [251, 232] on td "[PERSON_NAME]" at bounding box center [244, 233] width 120 height 33
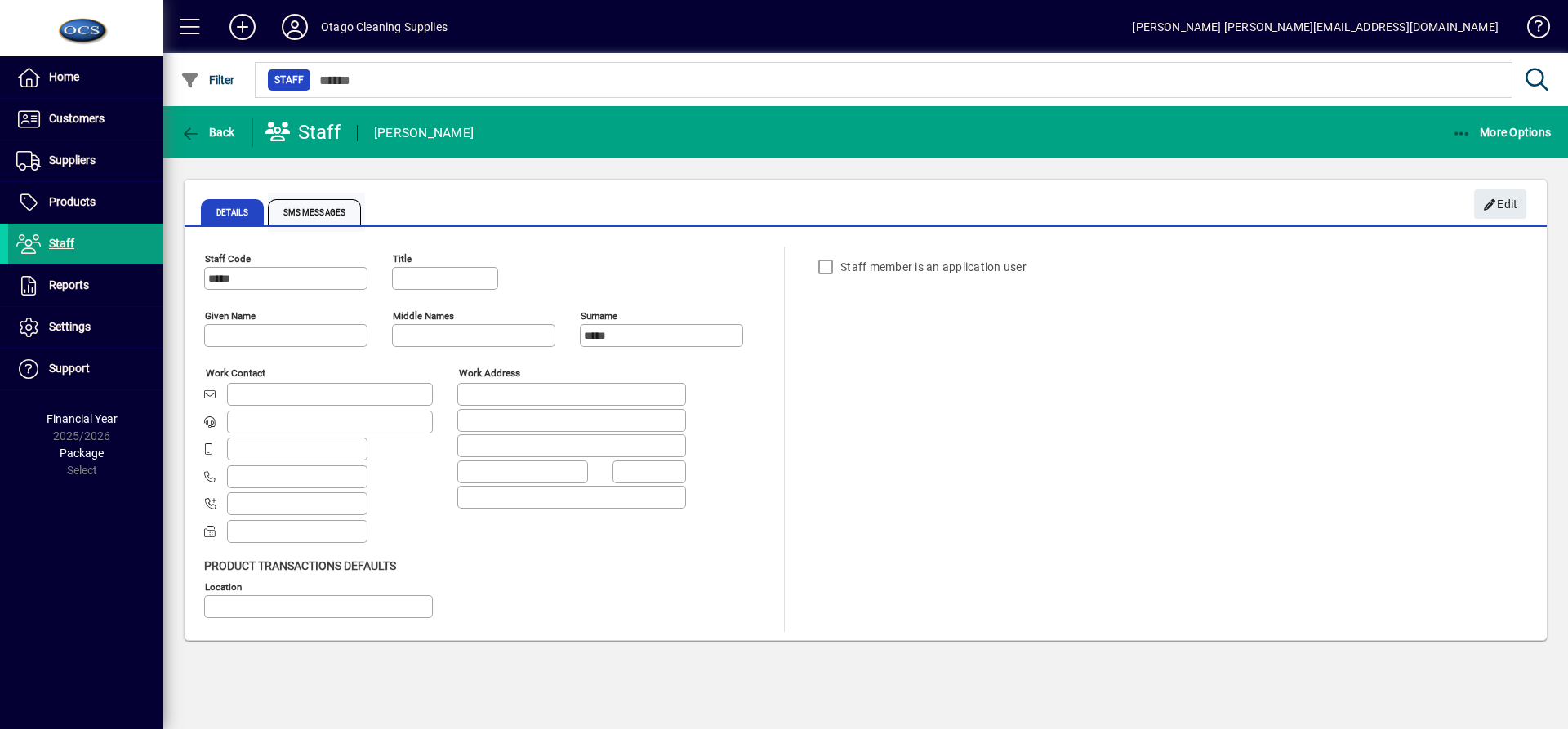
click at [298, 219] on span "SMS Messages" at bounding box center [314, 212] width 93 height 26
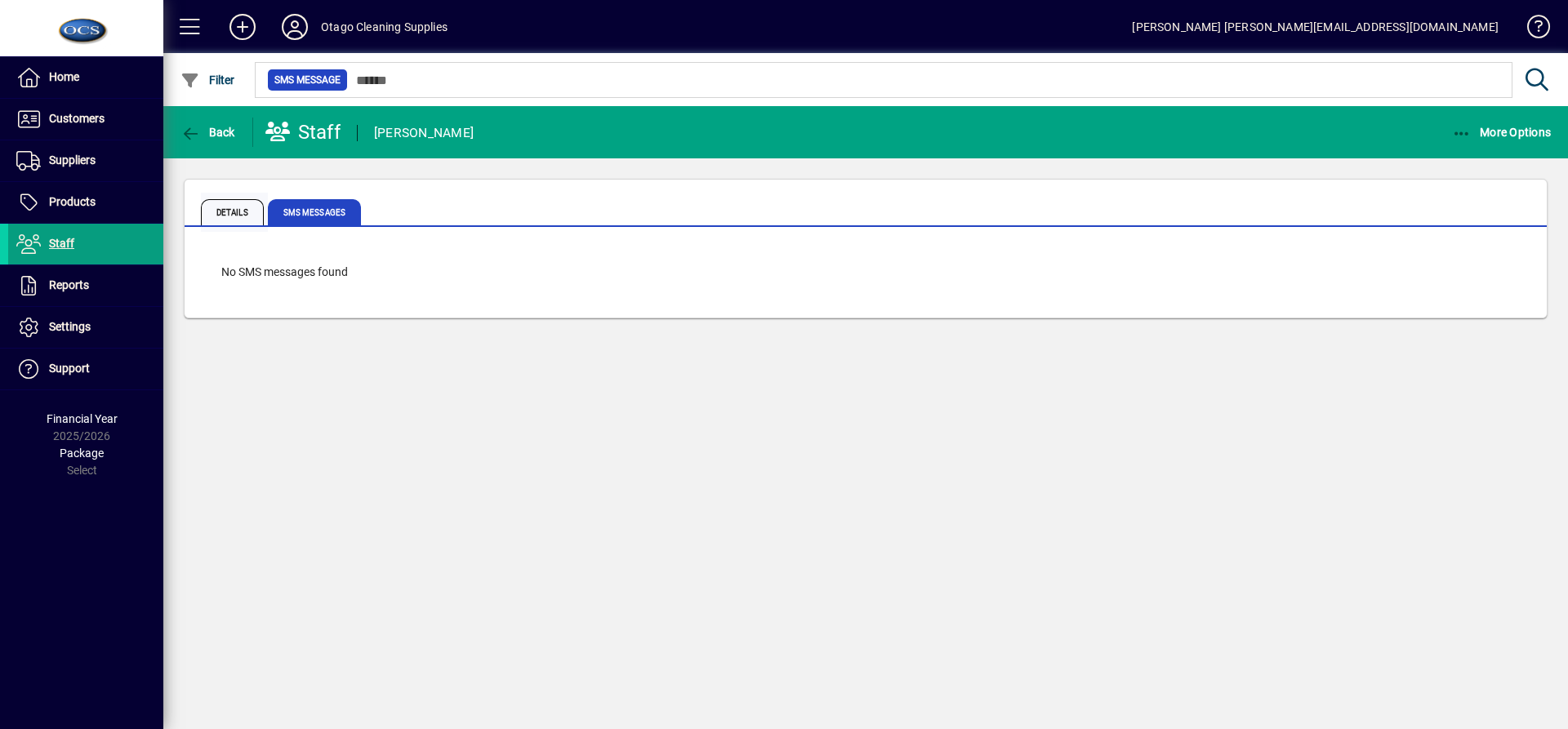
click at [241, 213] on span "Details" at bounding box center [232, 212] width 63 height 26
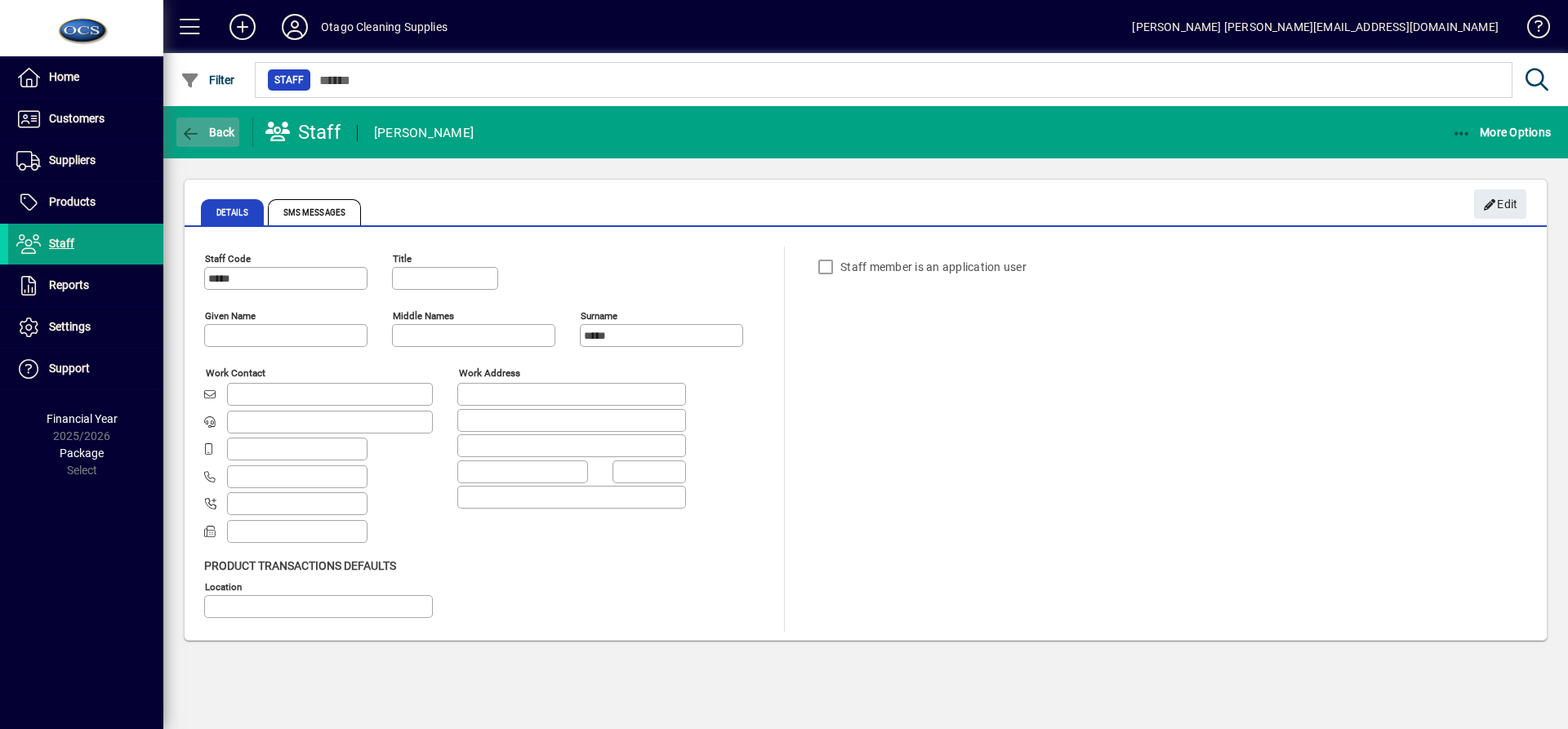
click at [212, 133] on span "Back" at bounding box center [207, 132] width 55 height 13
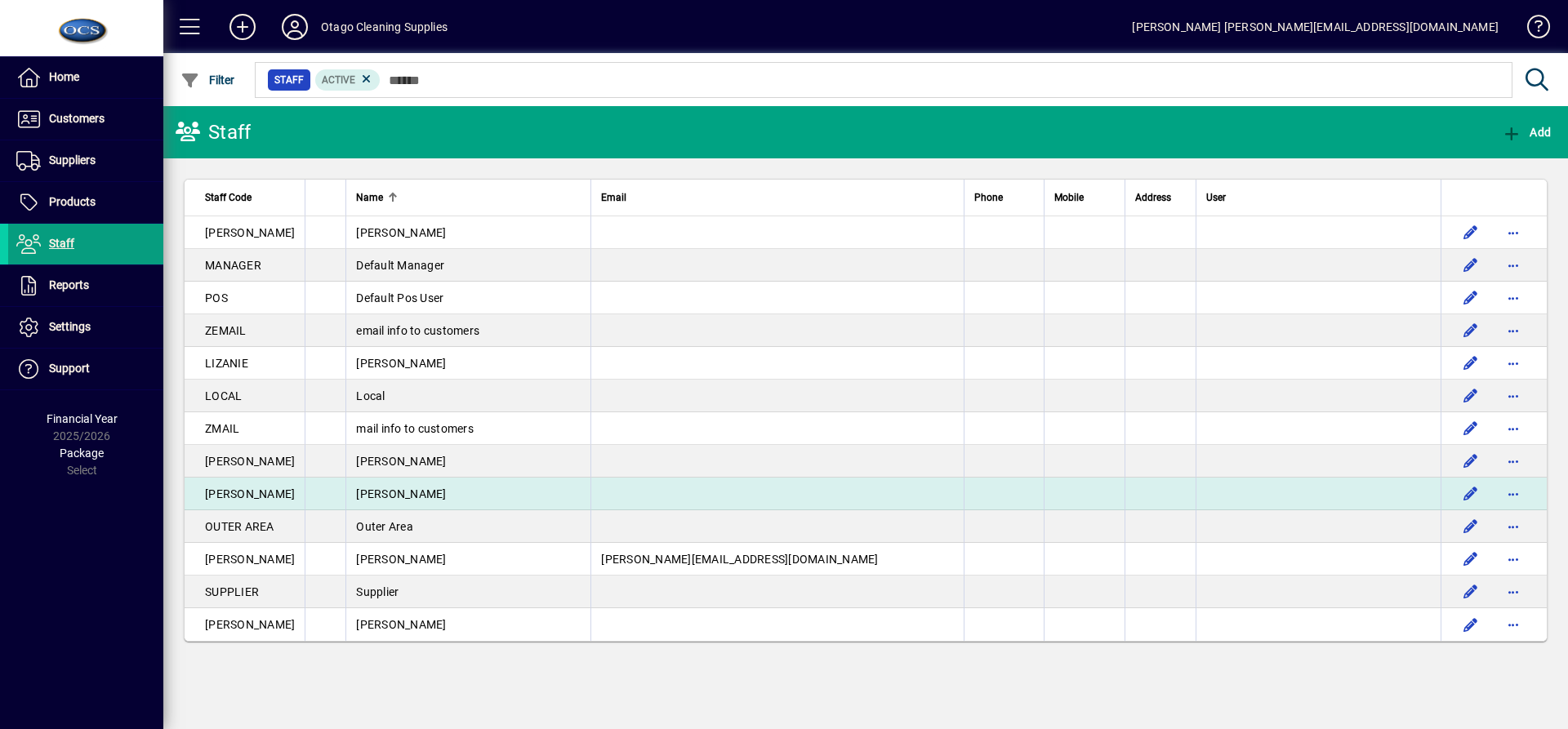
click at [242, 496] on span "[PERSON_NAME]" at bounding box center [250, 494] width 90 height 13
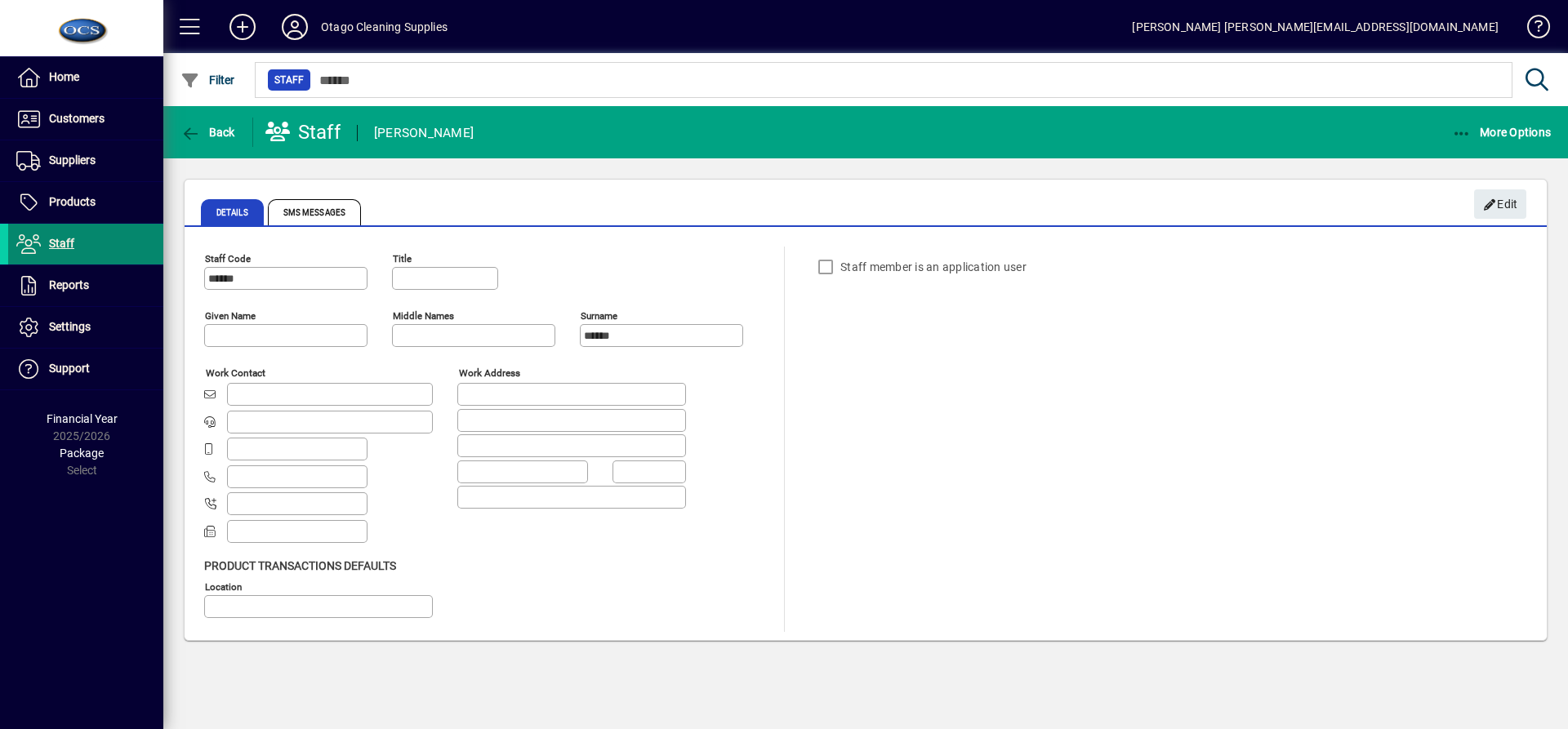
click at [69, 235] on span "Staff" at bounding box center [41, 245] width 66 height 20
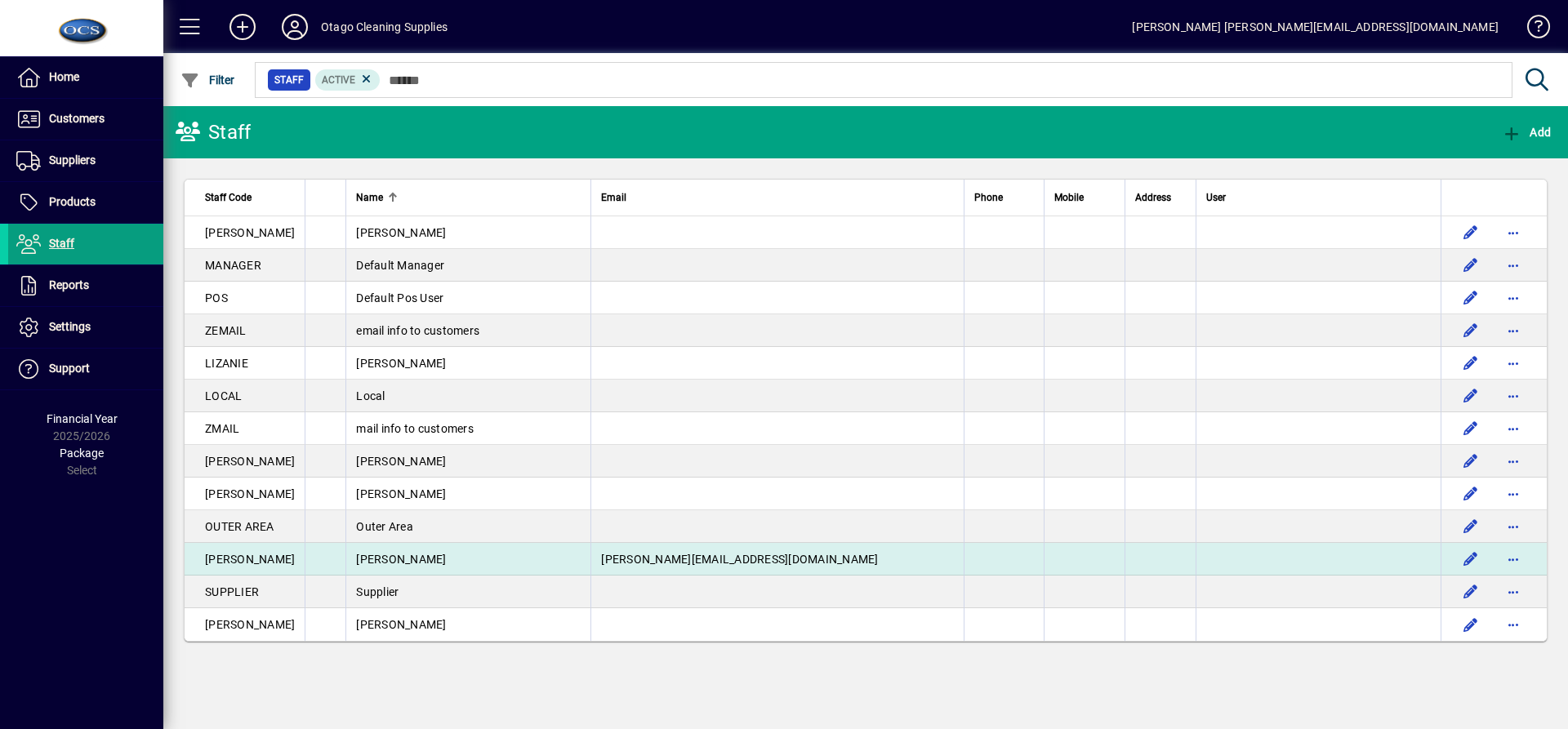
click at [372, 556] on span "[PERSON_NAME]" at bounding box center [401, 560] width 90 height 13
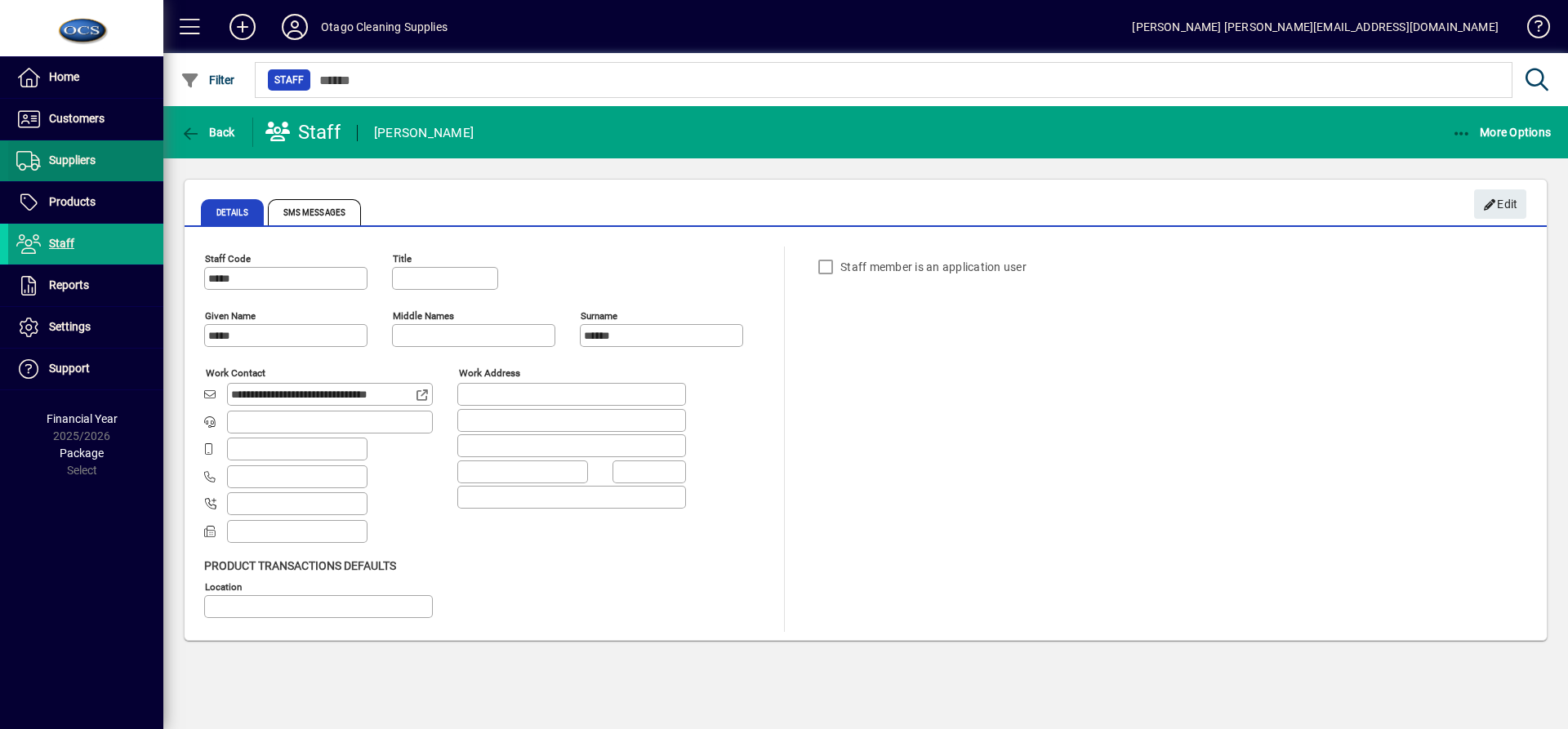
click at [79, 163] on span "Suppliers" at bounding box center [72, 160] width 46 height 13
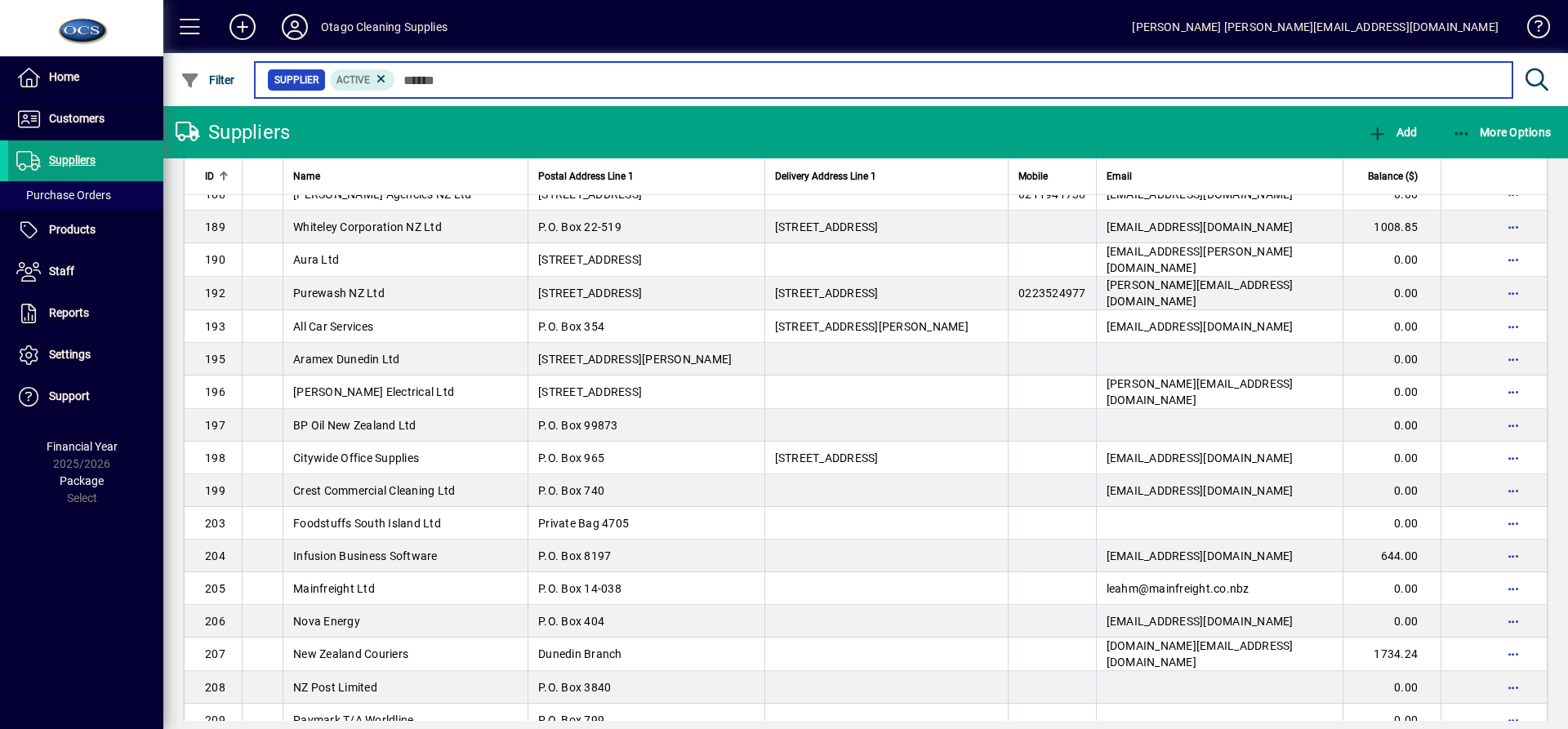
scroll to position [2694, 0]
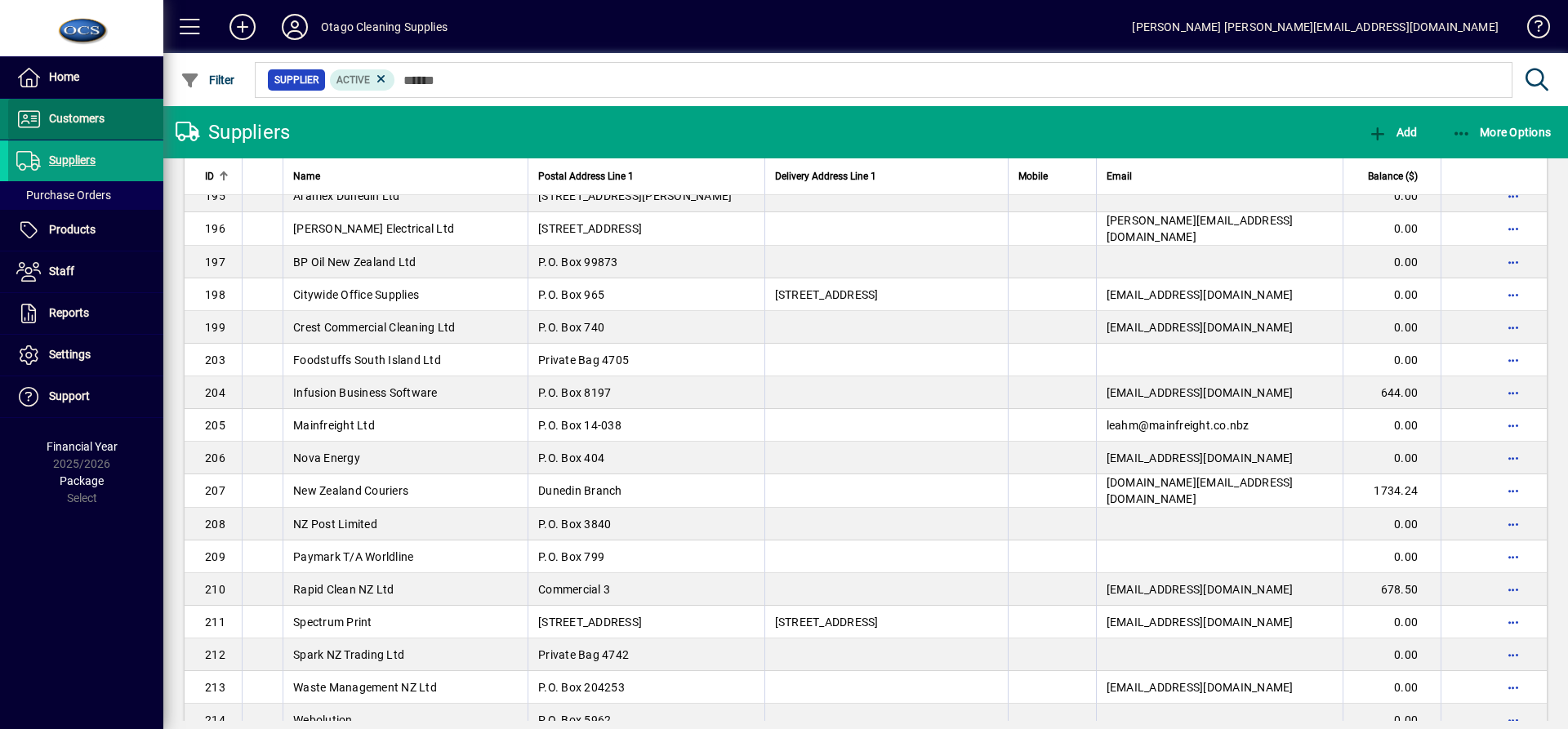
click at [76, 127] on span "Customers" at bounding box center [56, 119] width 97 height 20
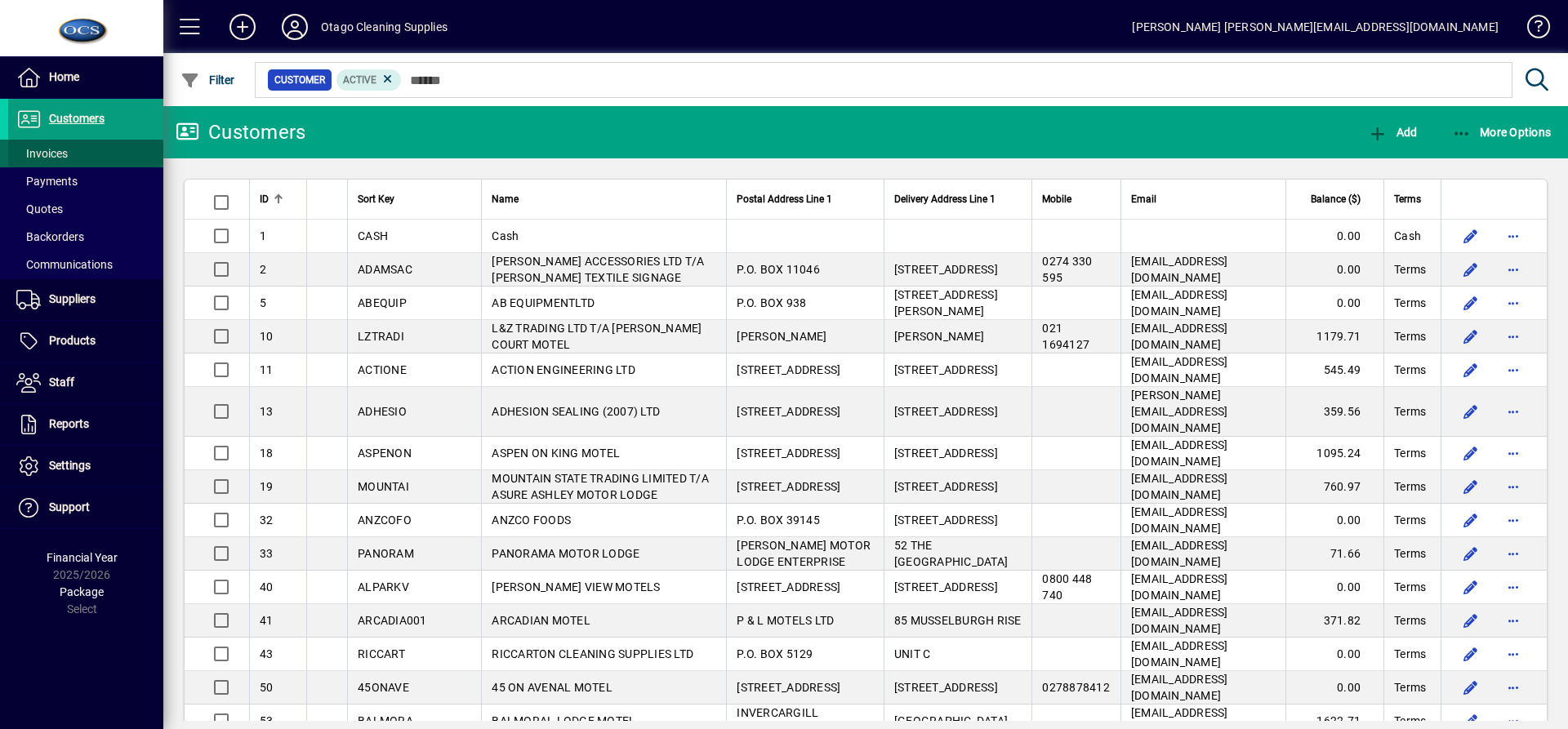
click at [76, 150] on span at bounding box center [86, 153] width 155 height 39
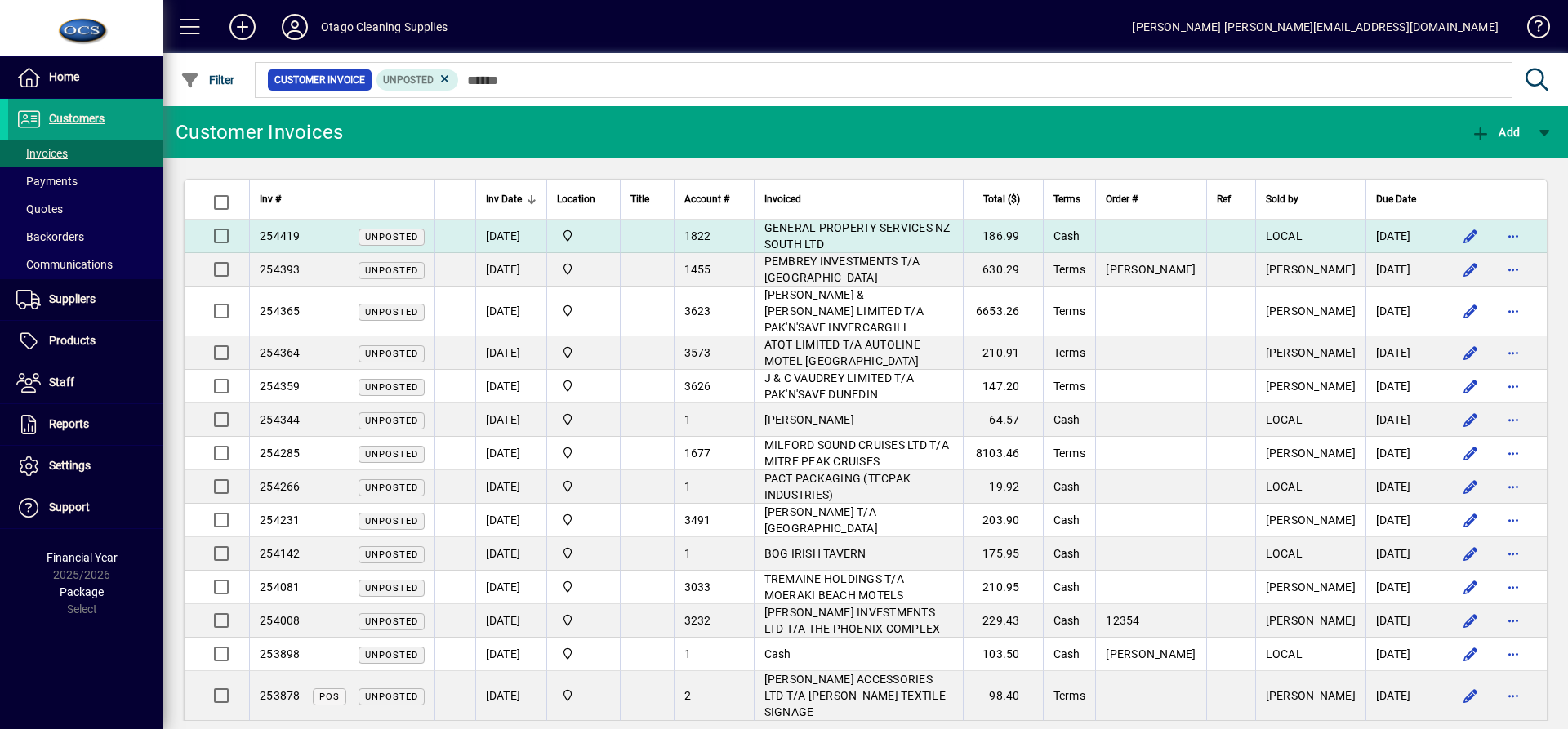
click at [864, 224] on span "GENERAL PROPERTY SERVICES NZ SOUTH LTD" at bounding box center [857, 236] width 186 height 30
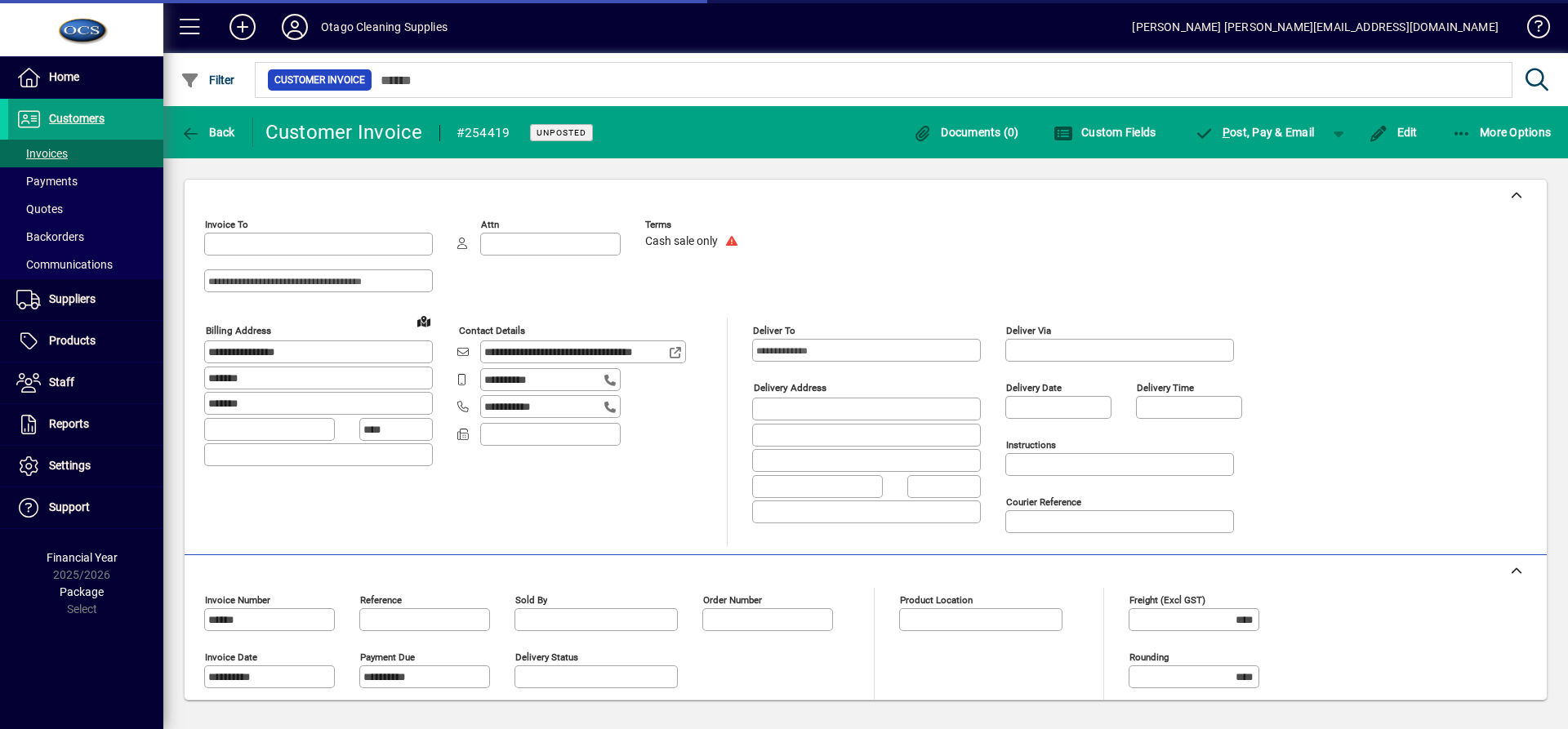
type input "**********"
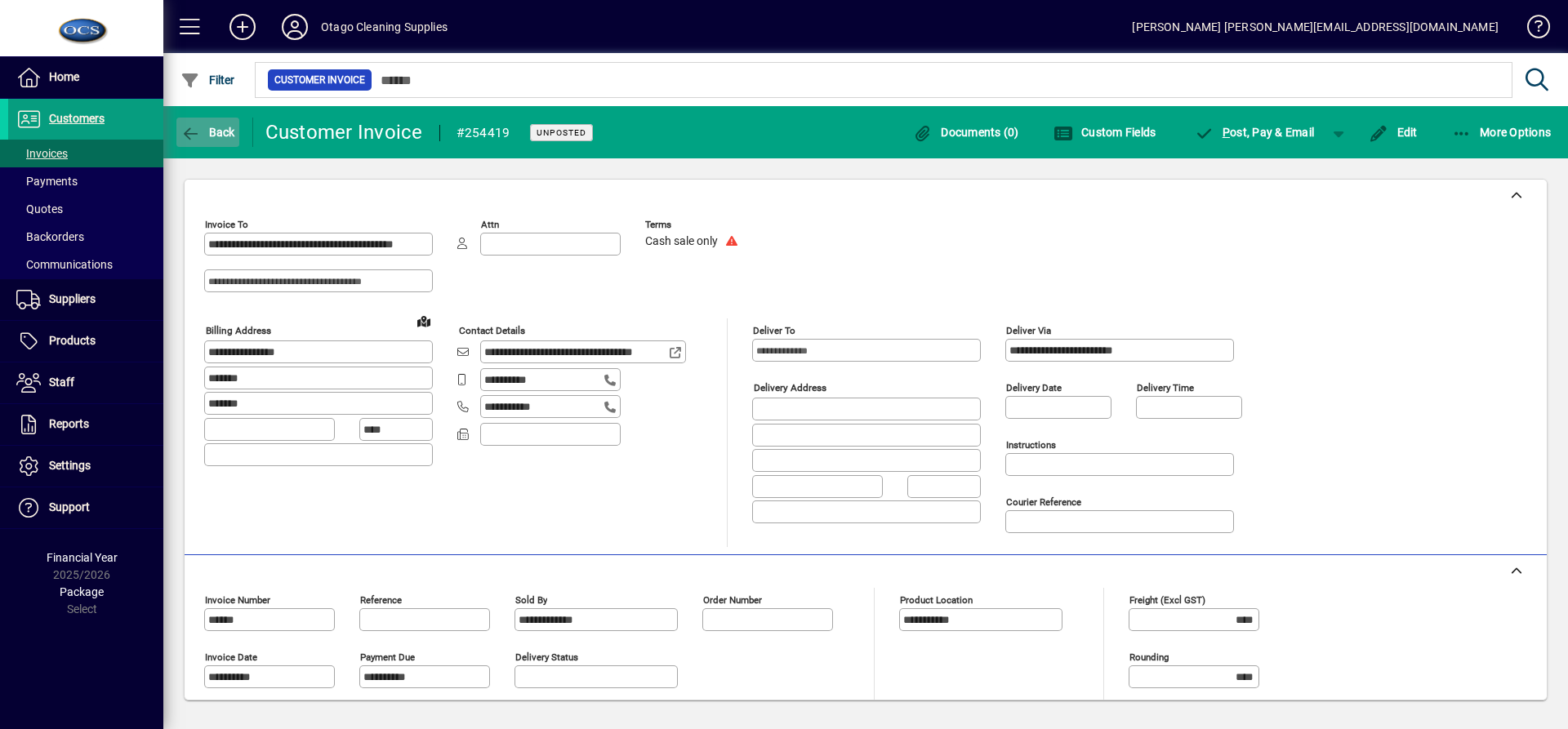
click at [183, 126] on icon "button" at bounding box center [190, 134] width 21 height 17
